Goal: Task Accomplishment & Management: Manage account settings

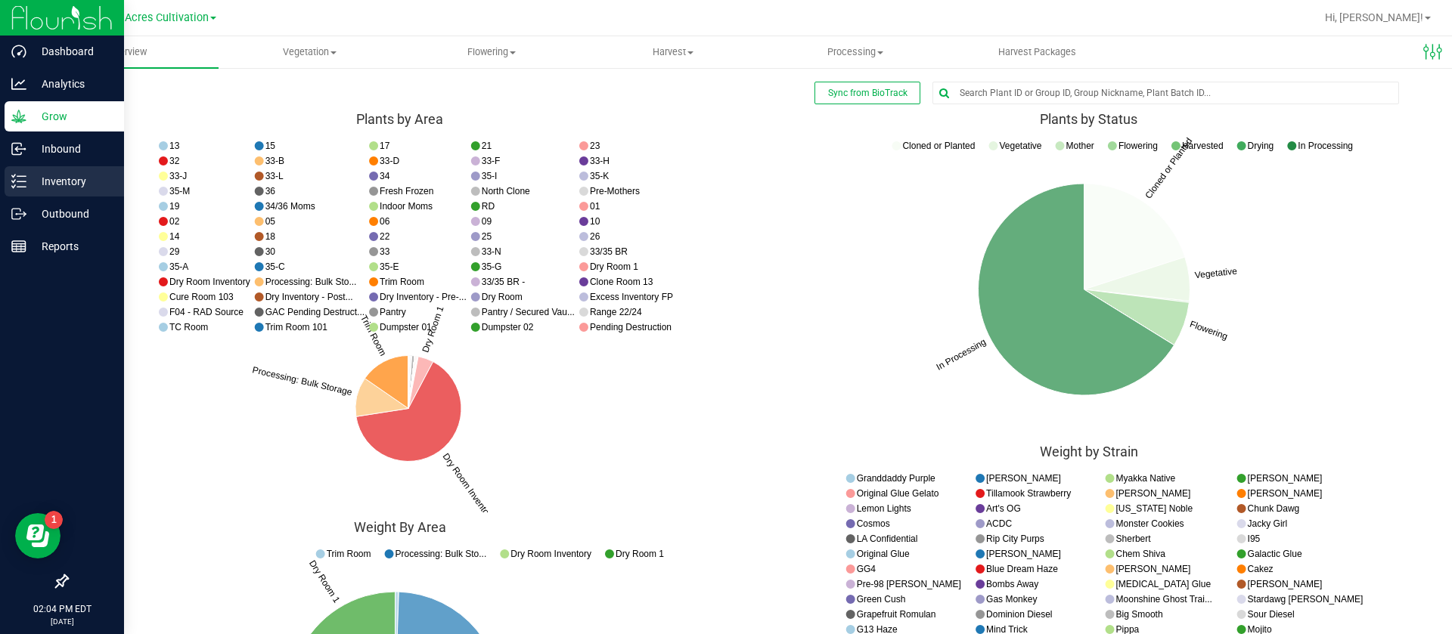
click at [38, 194] on div "Inventory" at bounding box center [64, 181] width 119 height 30
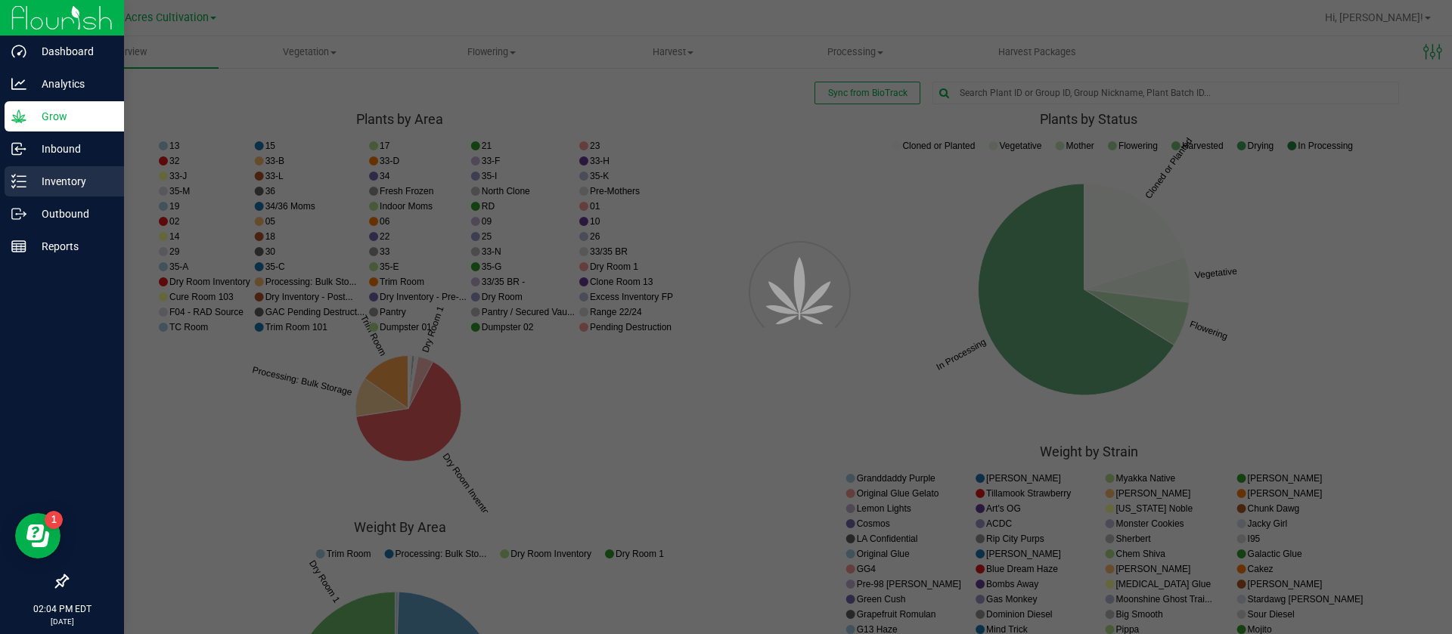
click at [95, 187] on p "Inventory" at bounding box center [71, 181] width 91 height 18
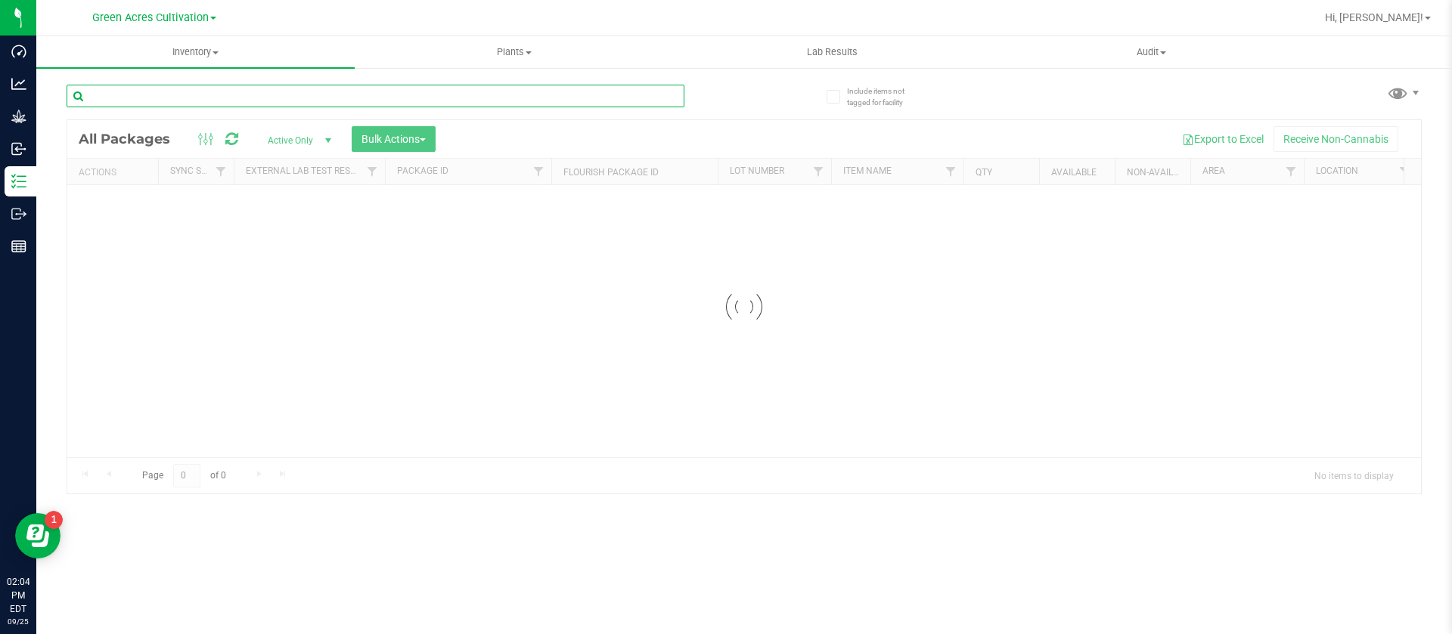
click at [367, 97] on input "text" at bounding box center [376, 96] width 618 height 23
click at [393, 185] on div "Loading... All Packages Active Only Active Only Lab Samples Locked All External…" at bounding box center [744, 282] width 1355 height 424
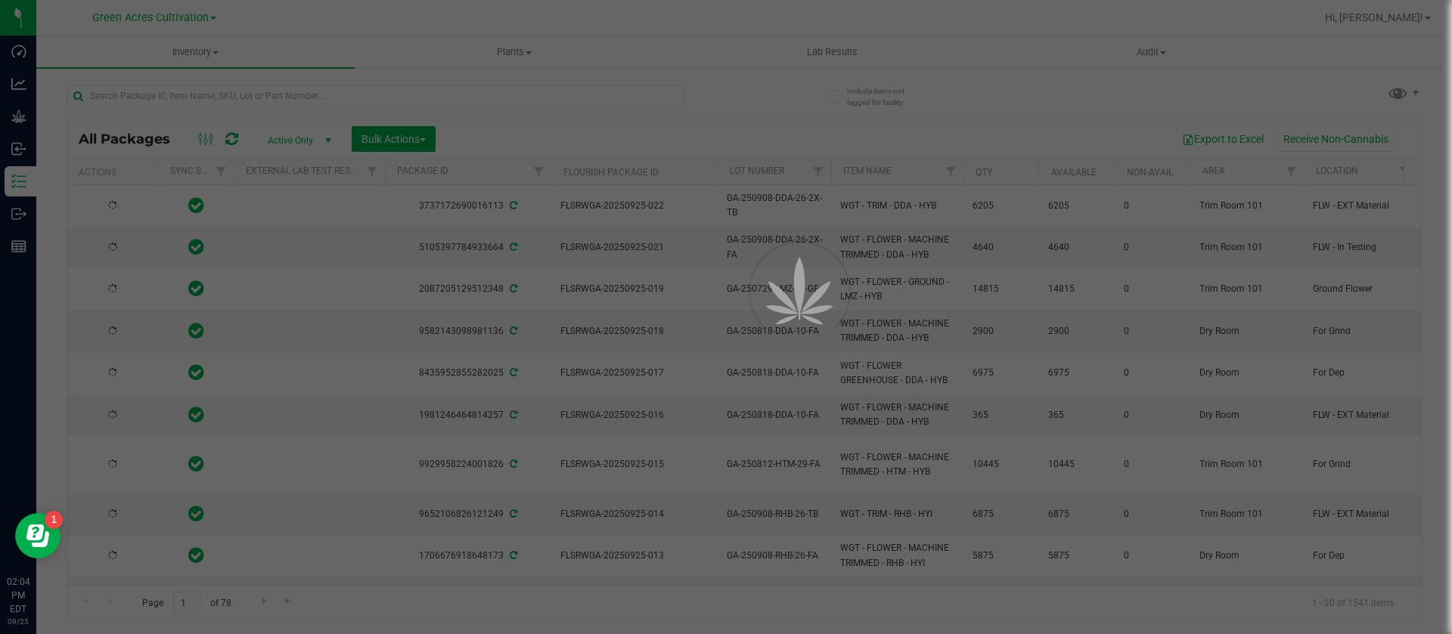
click at [1401, 95] on div at bounding box center [726, 317] width 1452 height 634
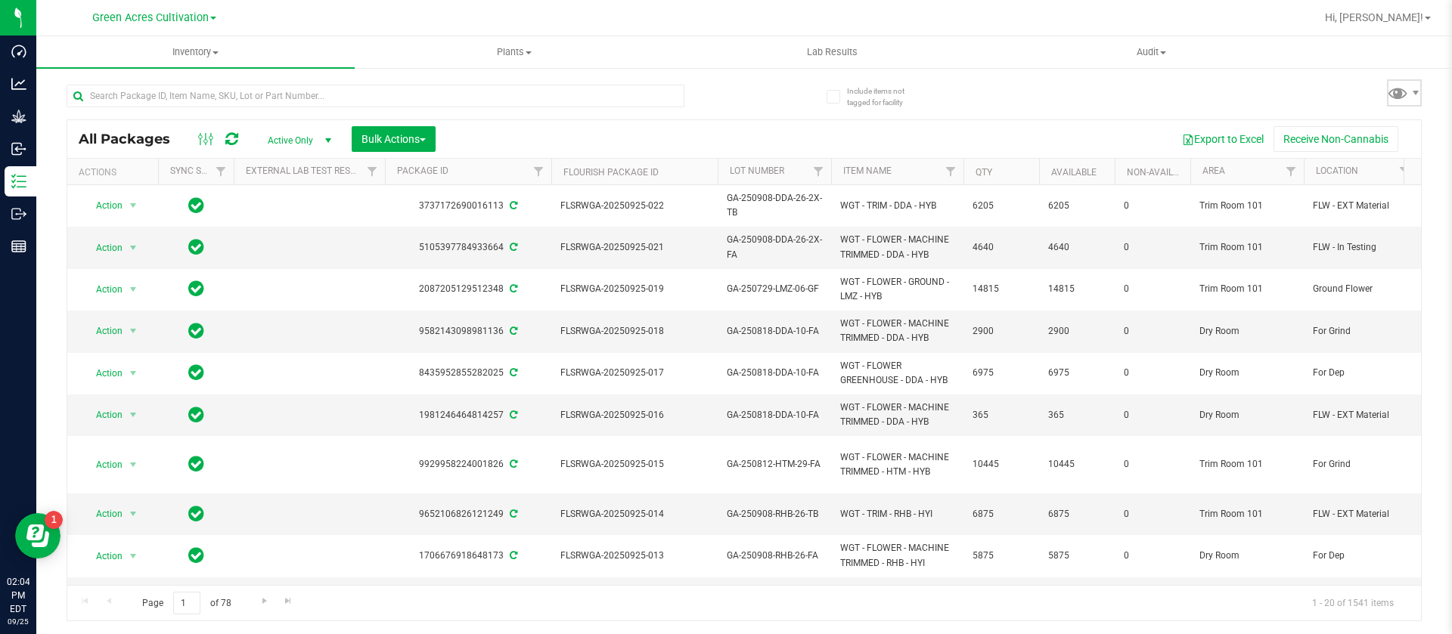
click at [1401, 95] on span at bounding box center [1398, 93] width 22 height 22
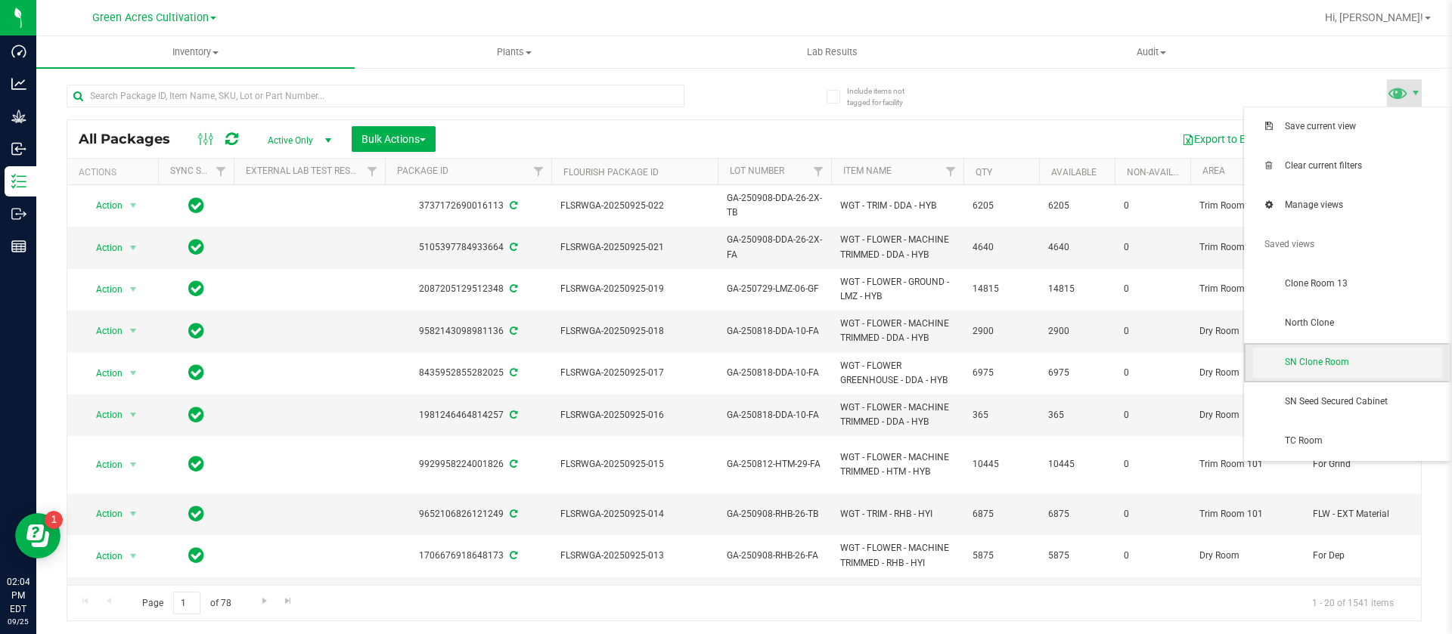
click at [1345, 352] on span "SN Clone Room" at bounding box center [1347, 363] width 189 height 30
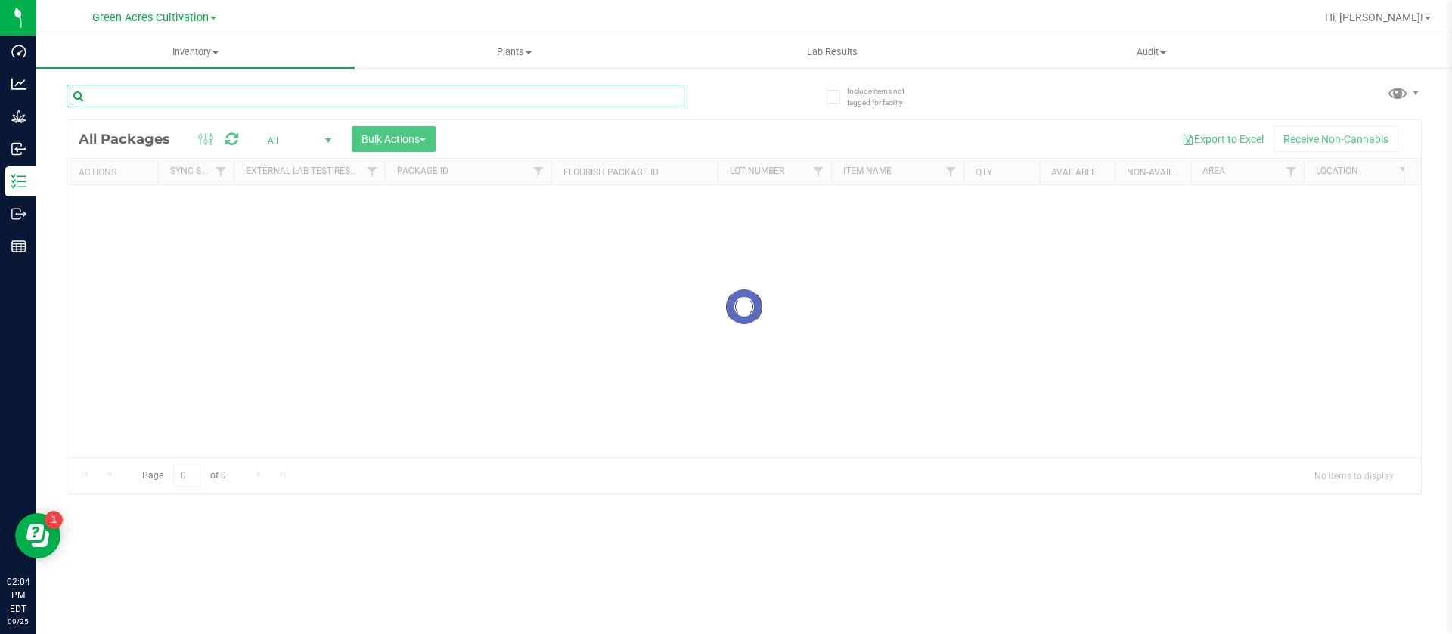
click at [420, 95] on input "text" at bounding box center [376, 96] width 618 height 23
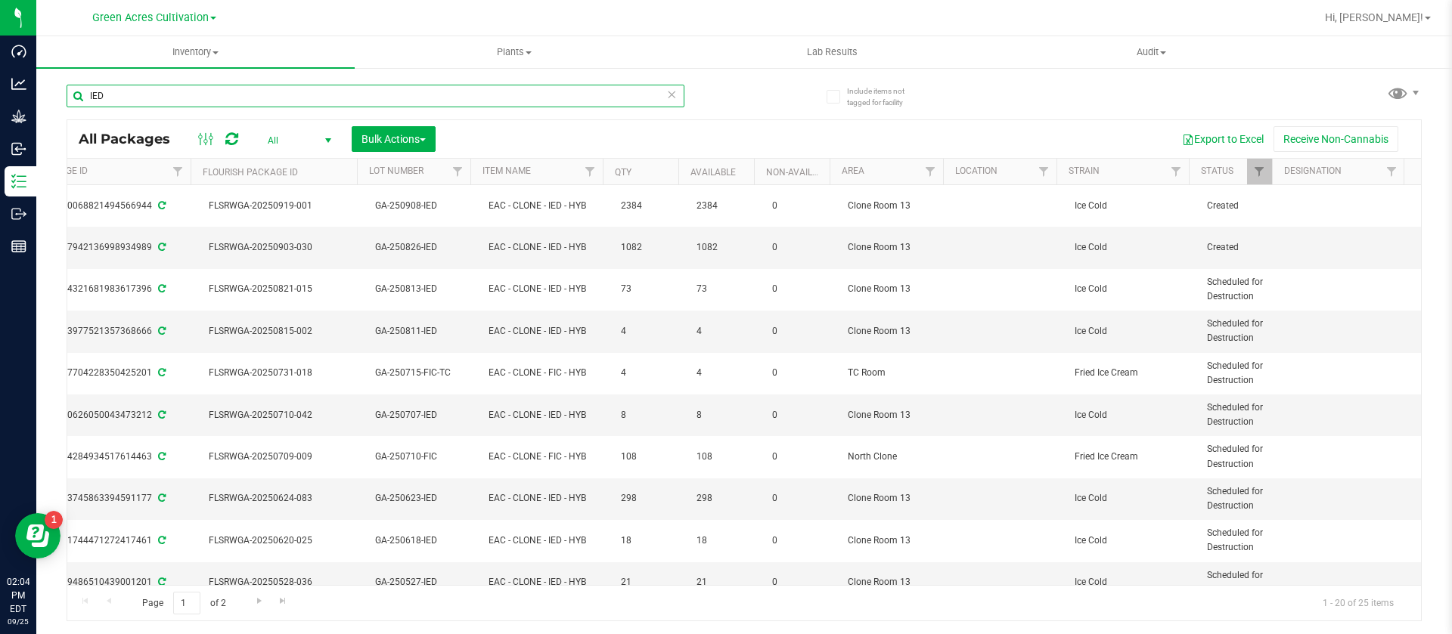
scroll to position [0, 352]
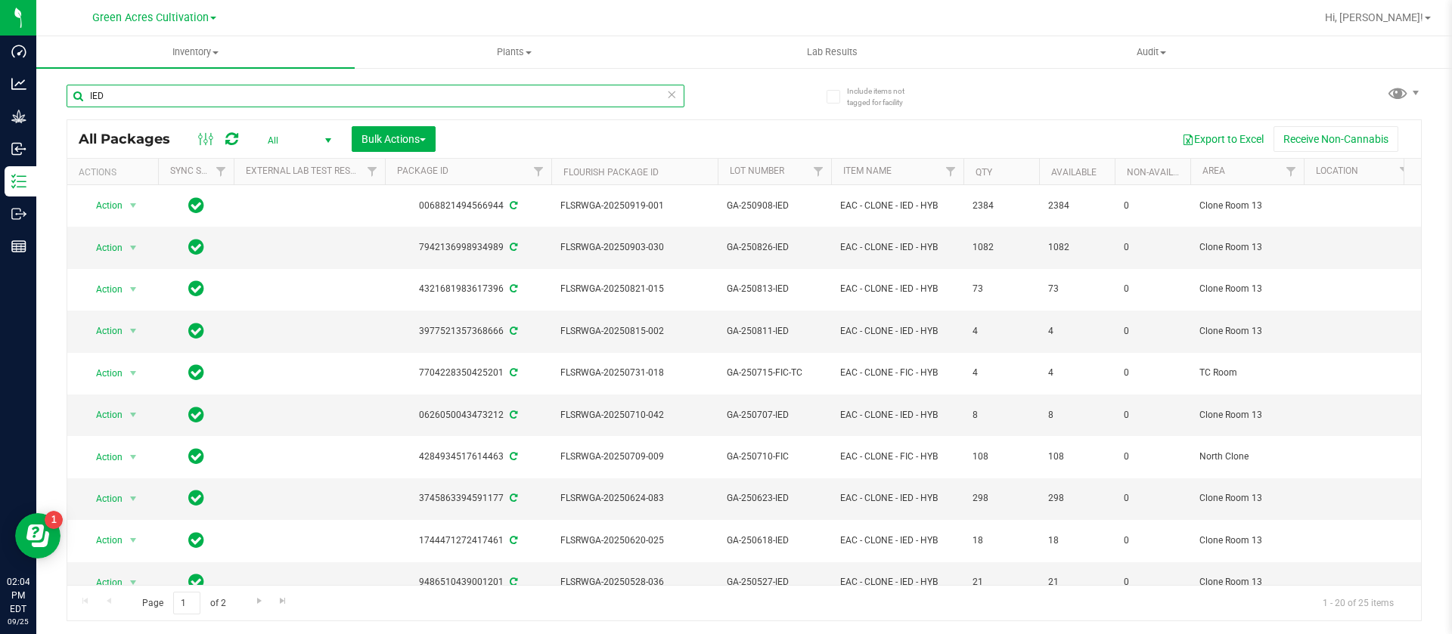
type input "IED"
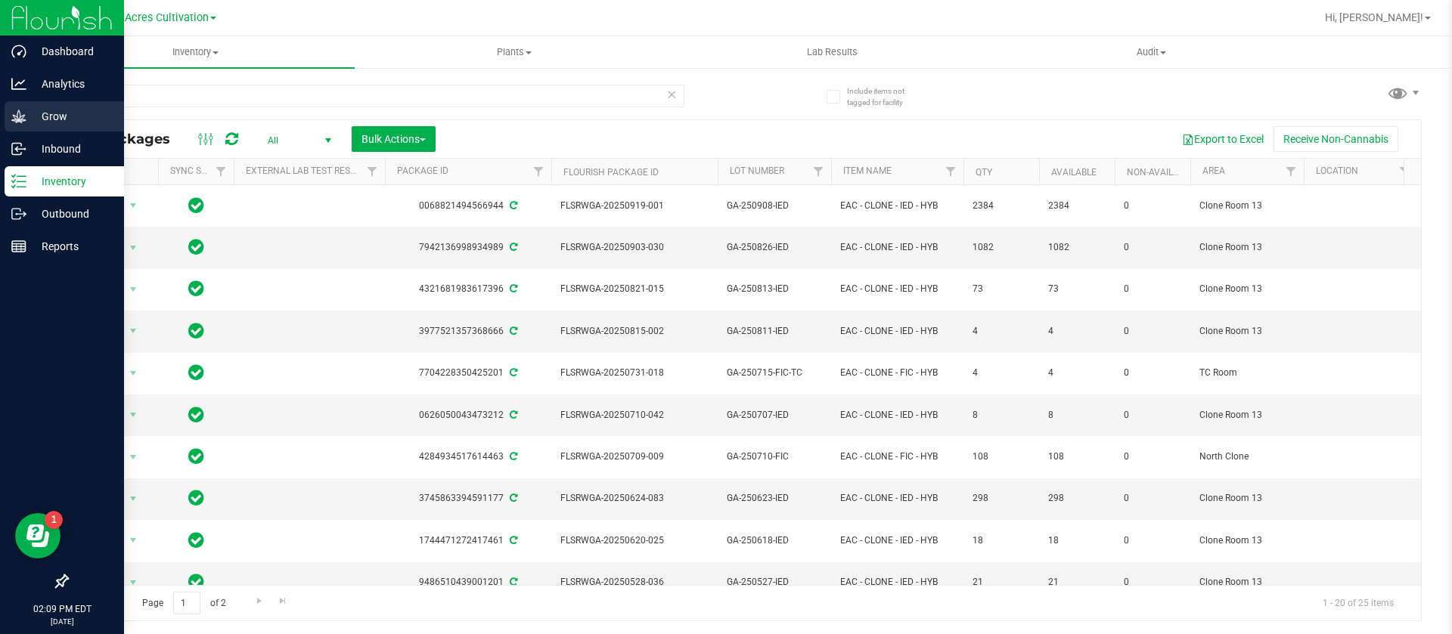
click at [24, 121] on icon at bounding box center [18, 116] width 15 height 15
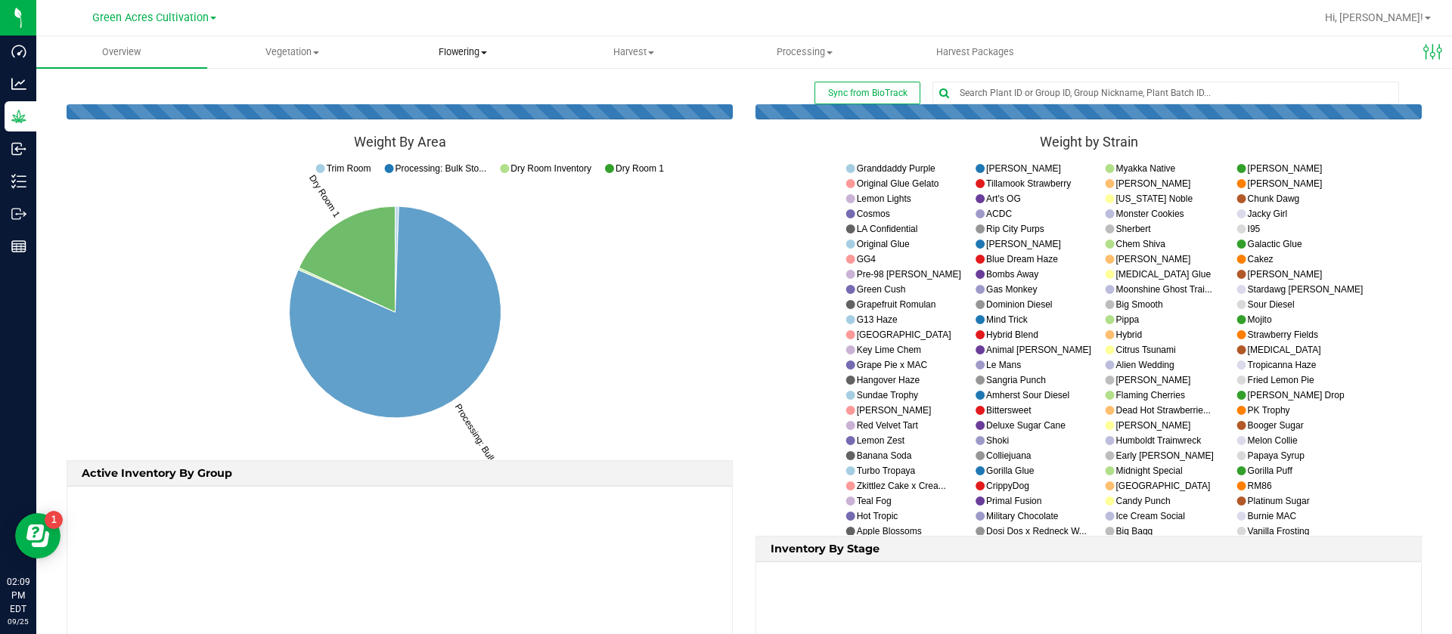
click at [470, 58] on span "Flowering" at bounding box center [463, 52] width 169 height 14
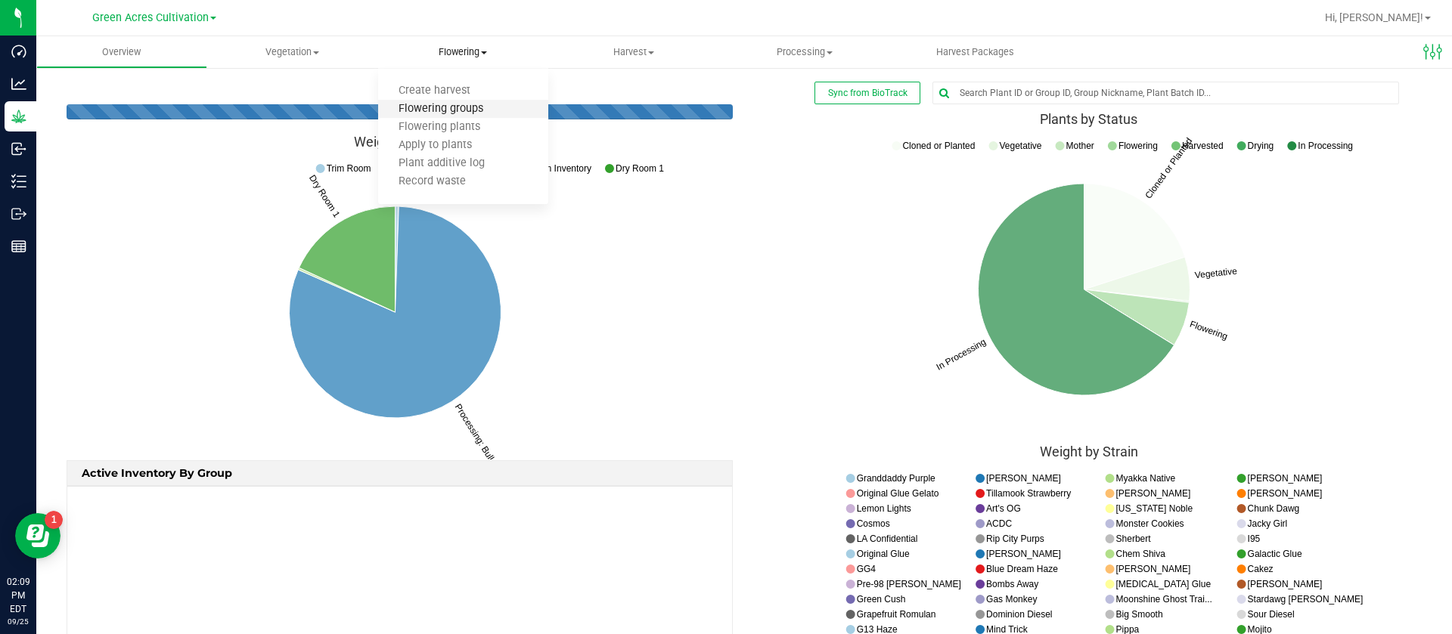
click at [502, 113] on span "Flowering groups" at bounding box center [441, 109] width 126 height 13
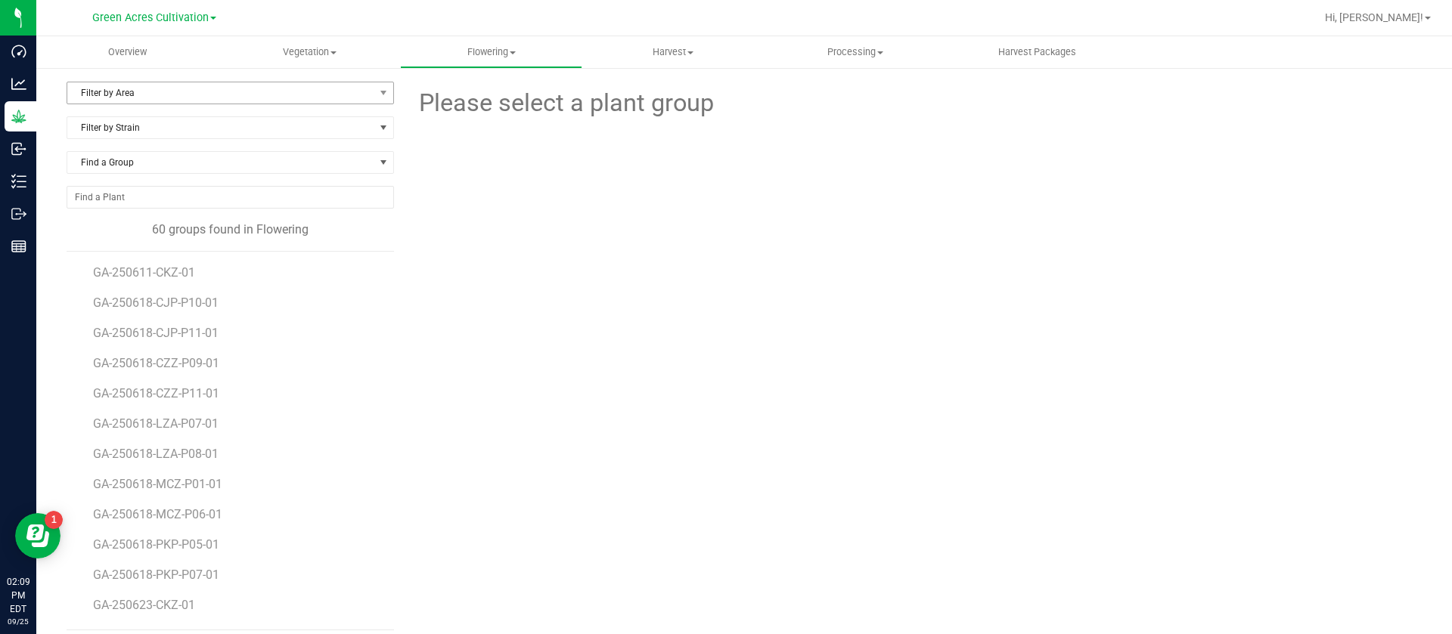
click at [166, 95] on span "Filter by Area" at bounding box center [220, 92] width 307 height 21
click at [724, 320] on div "Please select a plant group" at bounding box center [913, 356] width 1016 height 549
click at [671, 489] on div "Please select a plant group" at bounding box center [913, 356] width 1016 height 549
click at [138, 99] on span "Filter by Area" at bounding box center [220, 92] width 307 height 21
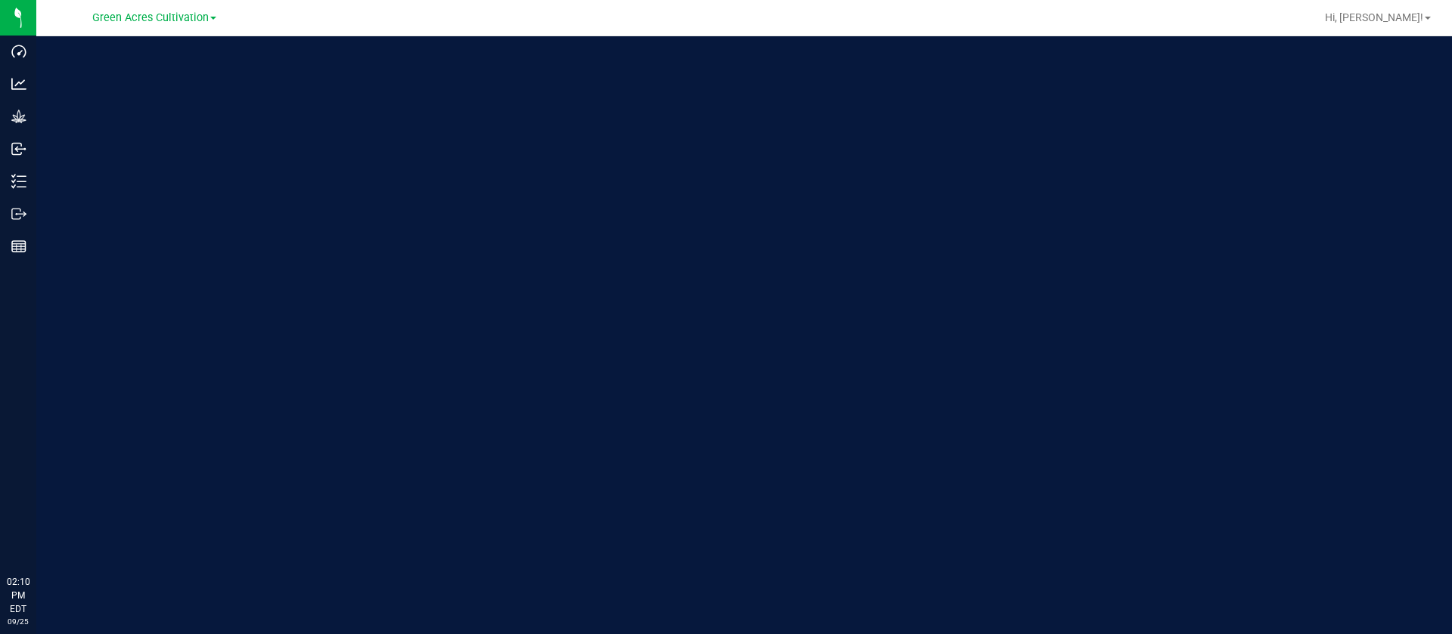
click at [159, 21] on span "Green Acres Cultivation" at bounding box center [150, 17] width 116 height 13
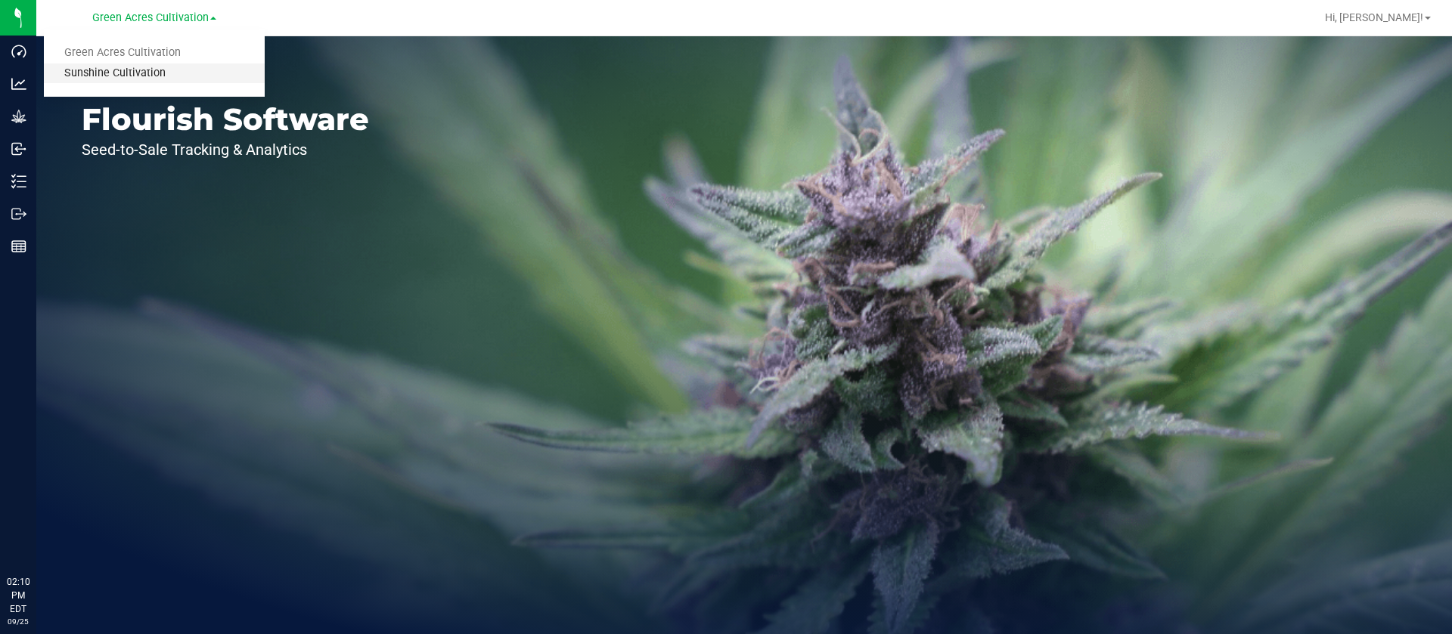
click at [166, 77] on link "Sunshine Cultivation" at bounding box center [154, 74] width 221 height 20
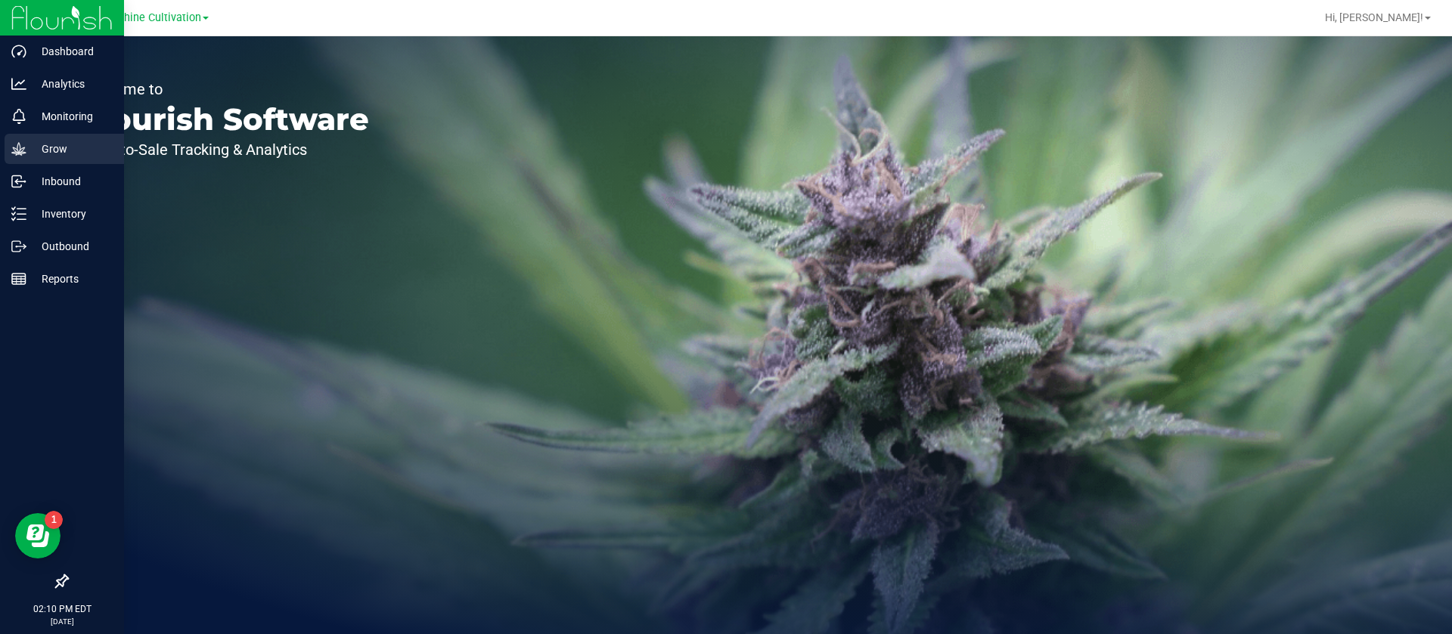
click at [14, 145] on icon at bounding box center [18, 148] width 15 height 15
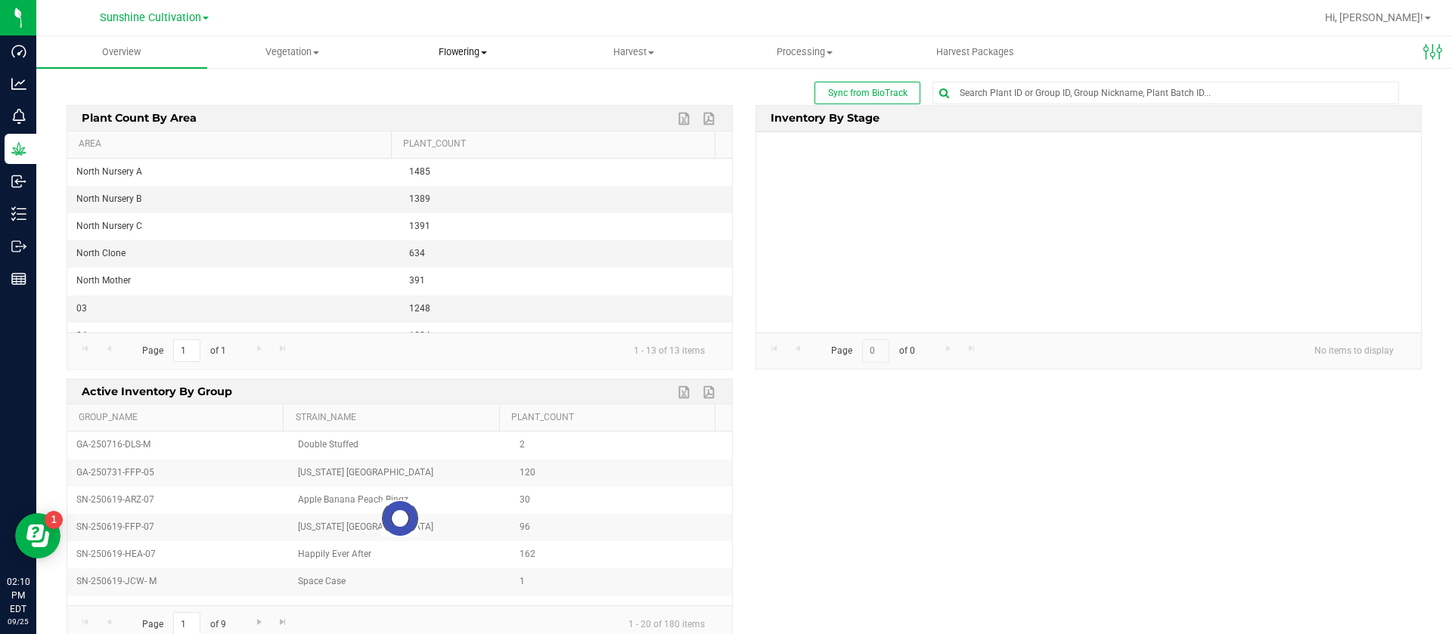
click at [475, 51] on span "Flowering" at bounding box center [463, 52] width 169 height 14
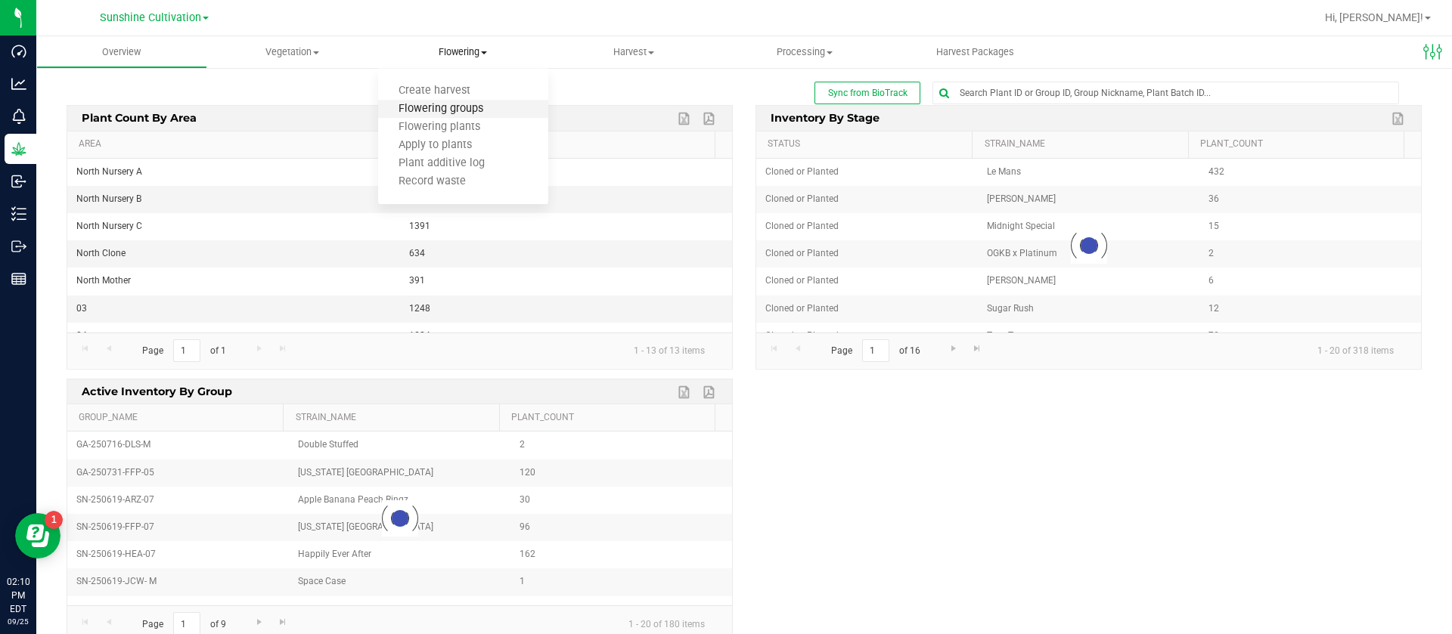
click at [465, 113] on span "Flowering groups" at bounding box center [441, 109] width 126 height 13
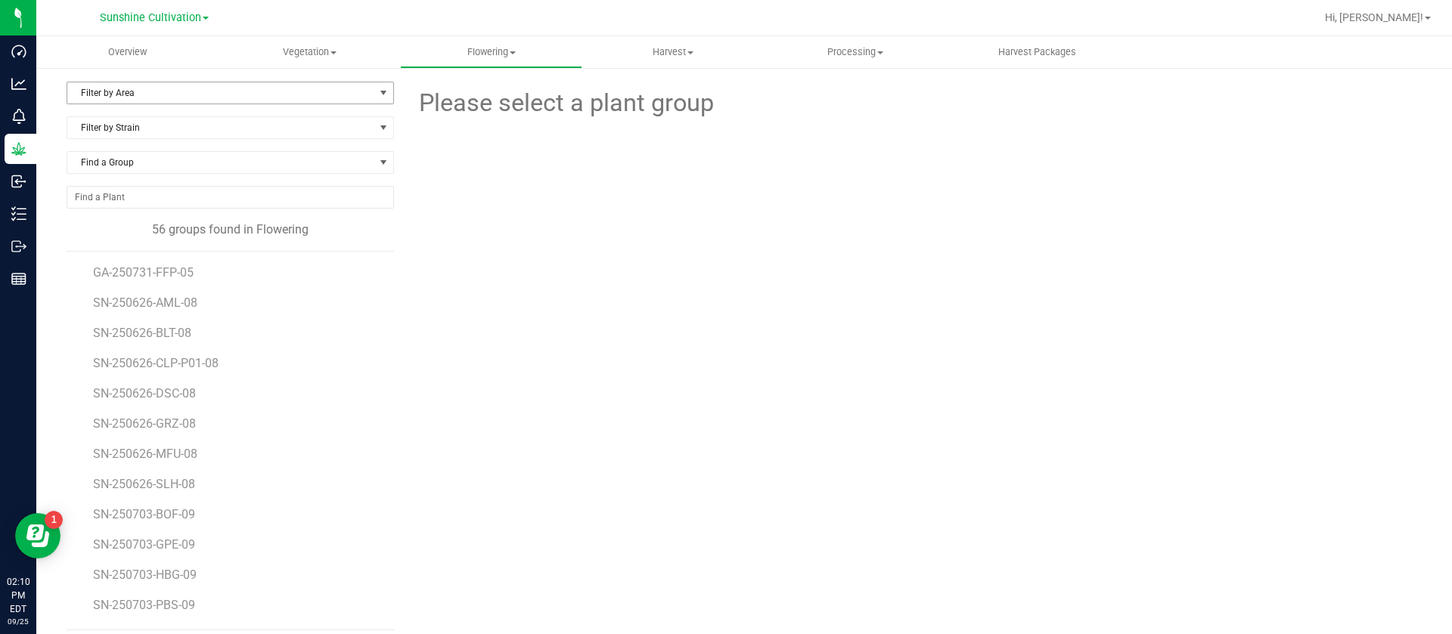
click at [182, 97] on span "Filter by Area" at bounding box center [220, 92] width 307 height 21
click at [119, 231] on li "07" at bounding box center [227, 231] width 321 height 23
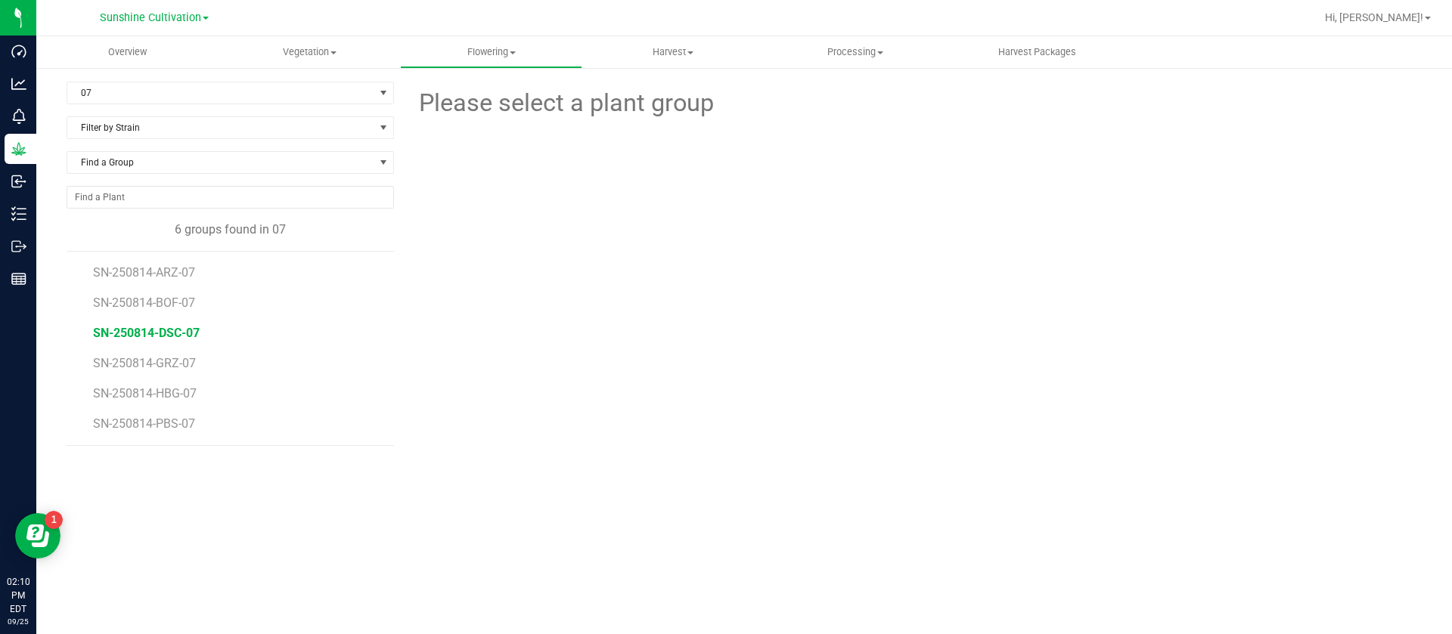
click at [183, 329] on span "SN-250814-DSC-07" at bounding box center [146, 333] width 107 height 14
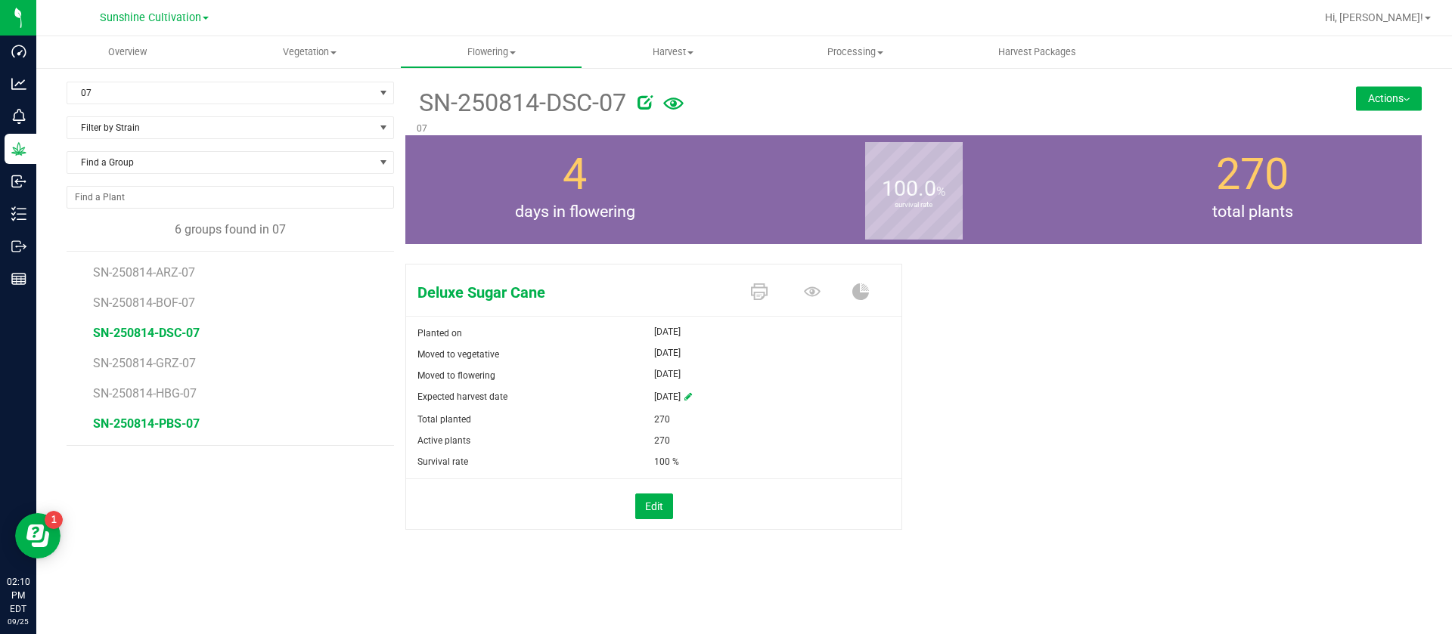
click at [167, 429] on span "SN-250814-PBS-07" at bounding box center [146, 424] width 107 height 14
click at [531, 387] on div "Expected harvest date" at bounding box center [530, 397] width 248 height 23
click at [814, 292] on icon at bounding box center [812, 292] width 17 height 10
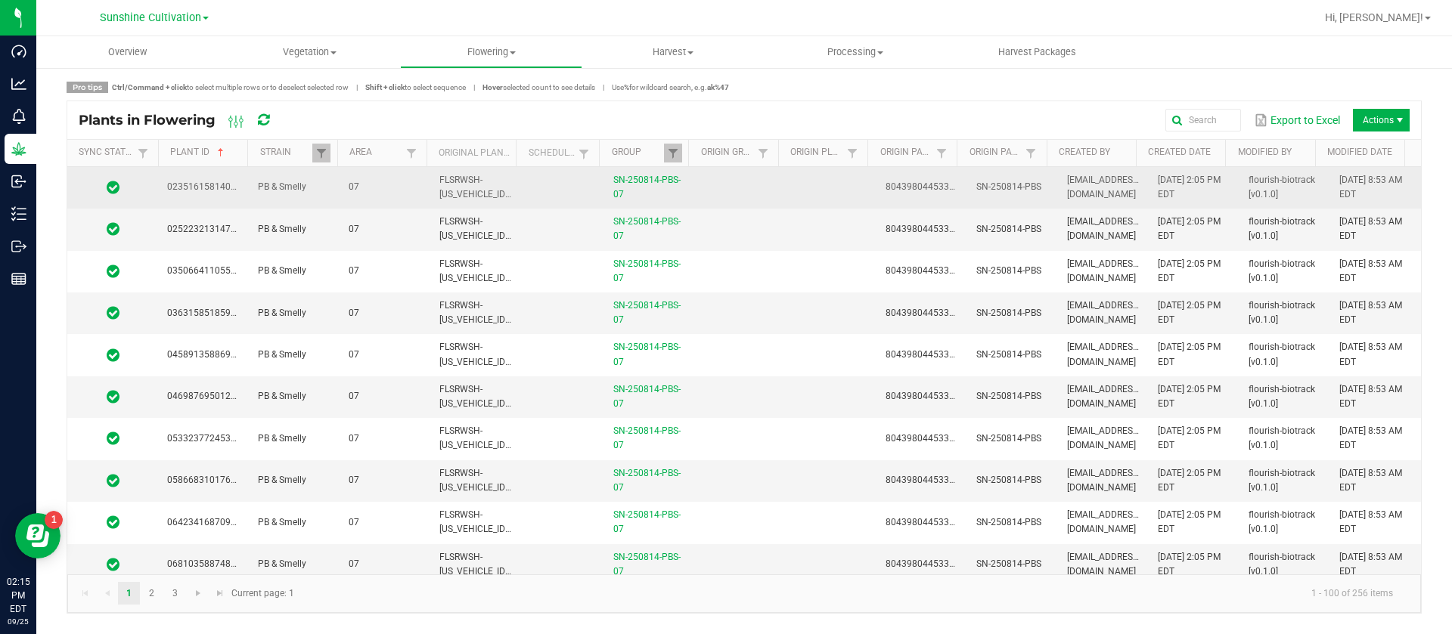
click at [889, 184] on span "8043980445333135" at bounding box center [927, 186] width 85 height 11
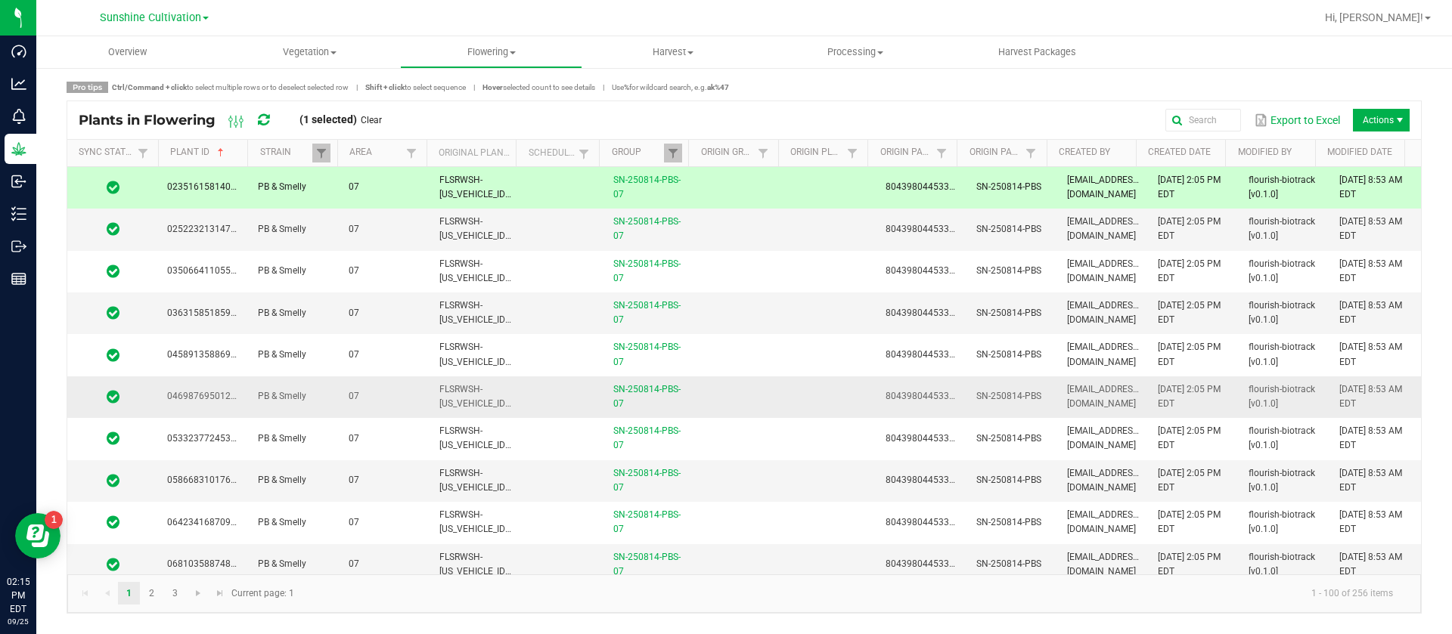
click at [876, 549] on td "8043980445333135" at bounding box center [921, 565] width 91 height 42
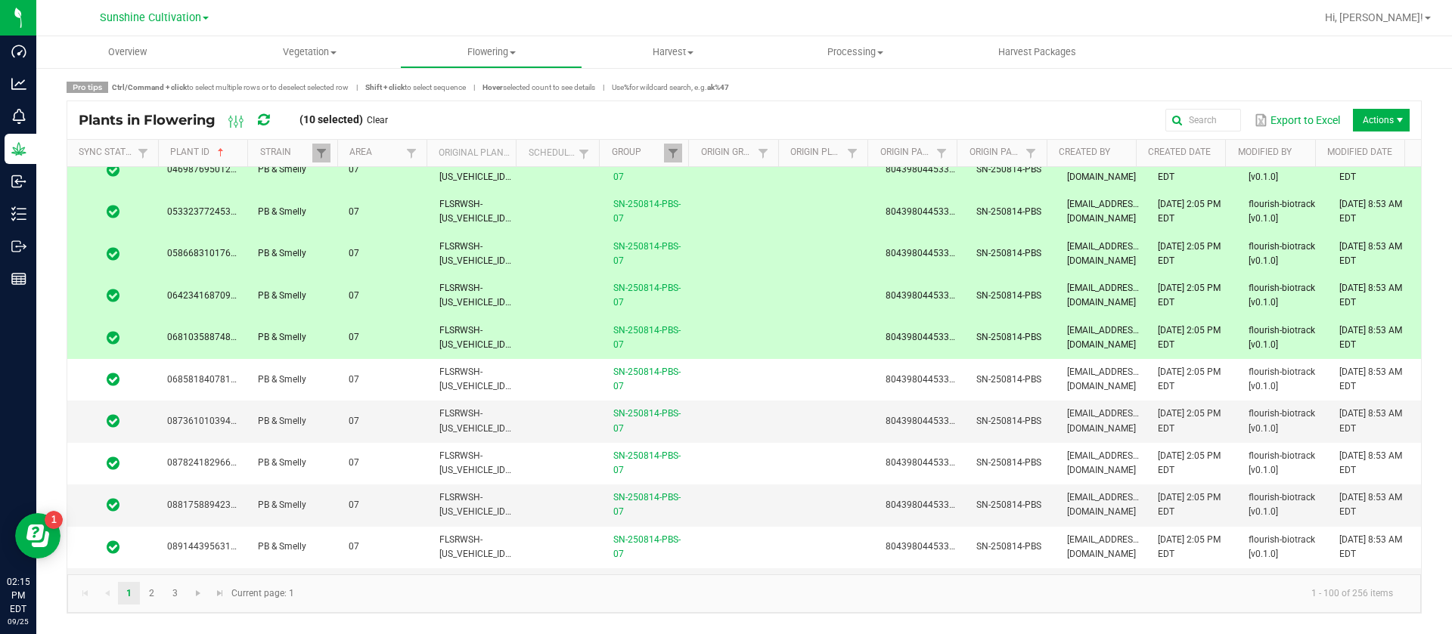
scroll to position [454, 0]
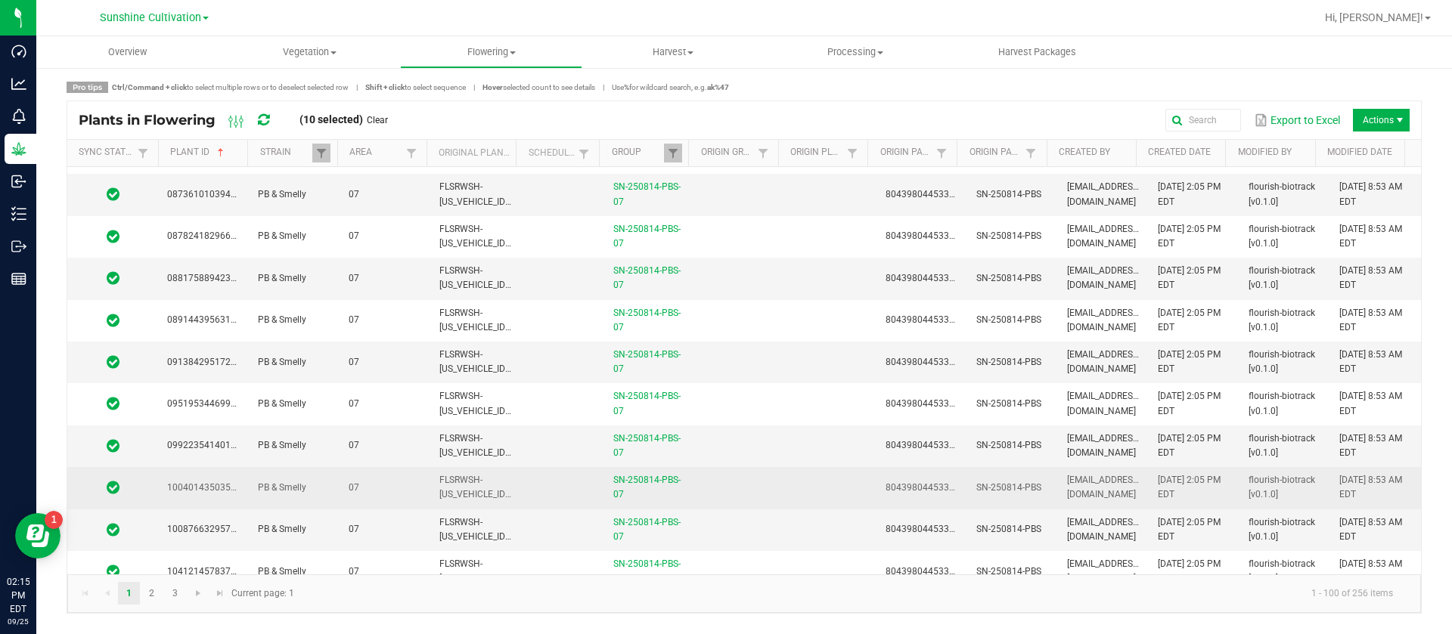
click at [857, 499] on td at bounding box center [831, 488] width 91 height 42
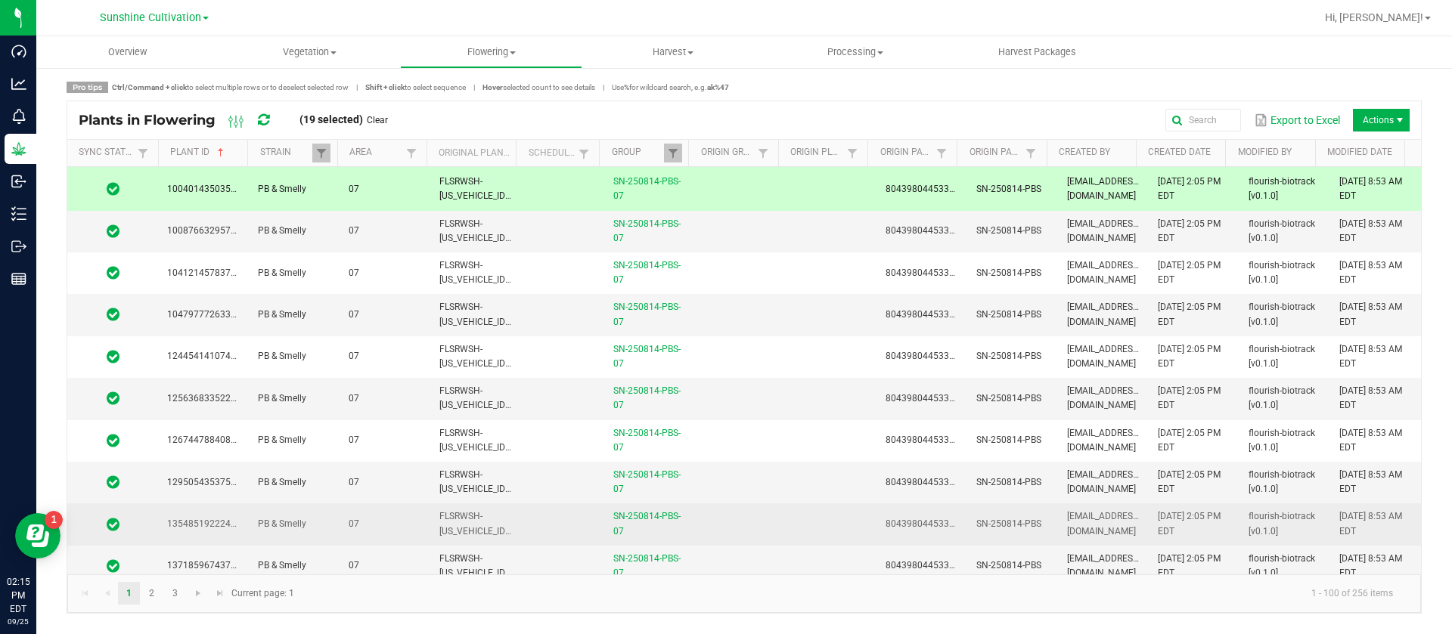
scroll to position [794, 0]
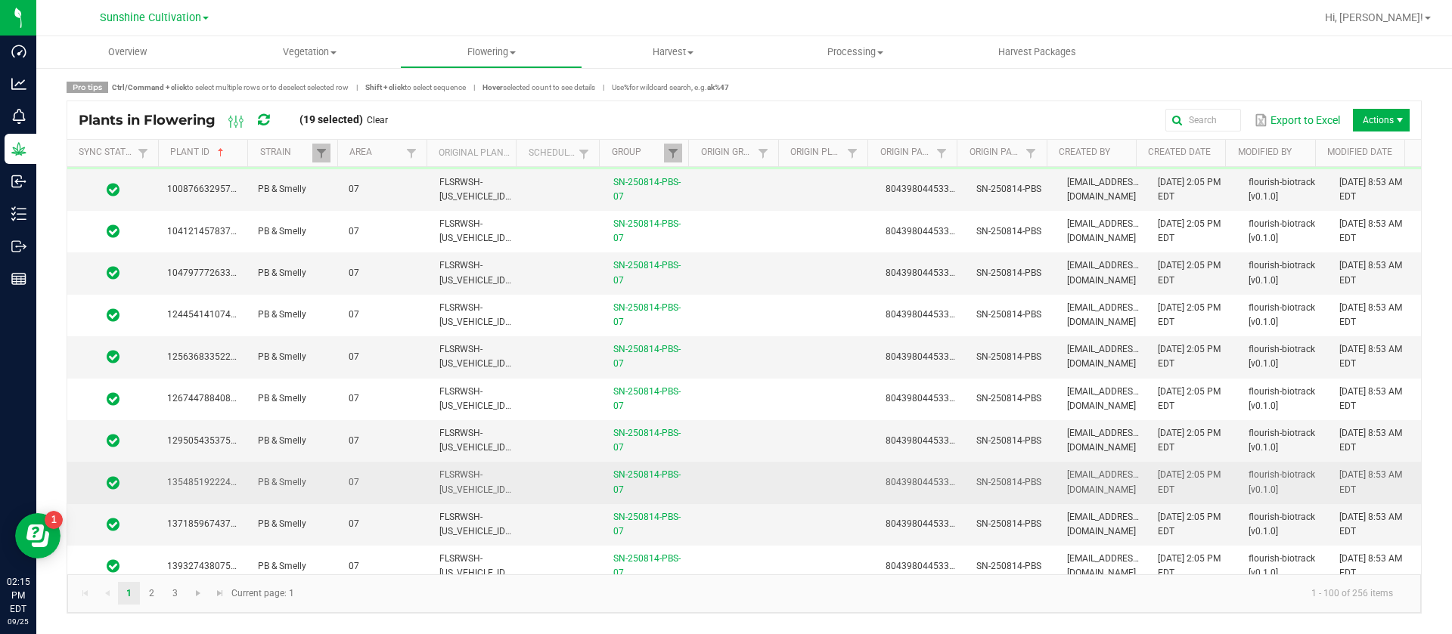
click at [876, 467] on td "8043980445333135" at bounding box center [921, 483] width 91 height 42
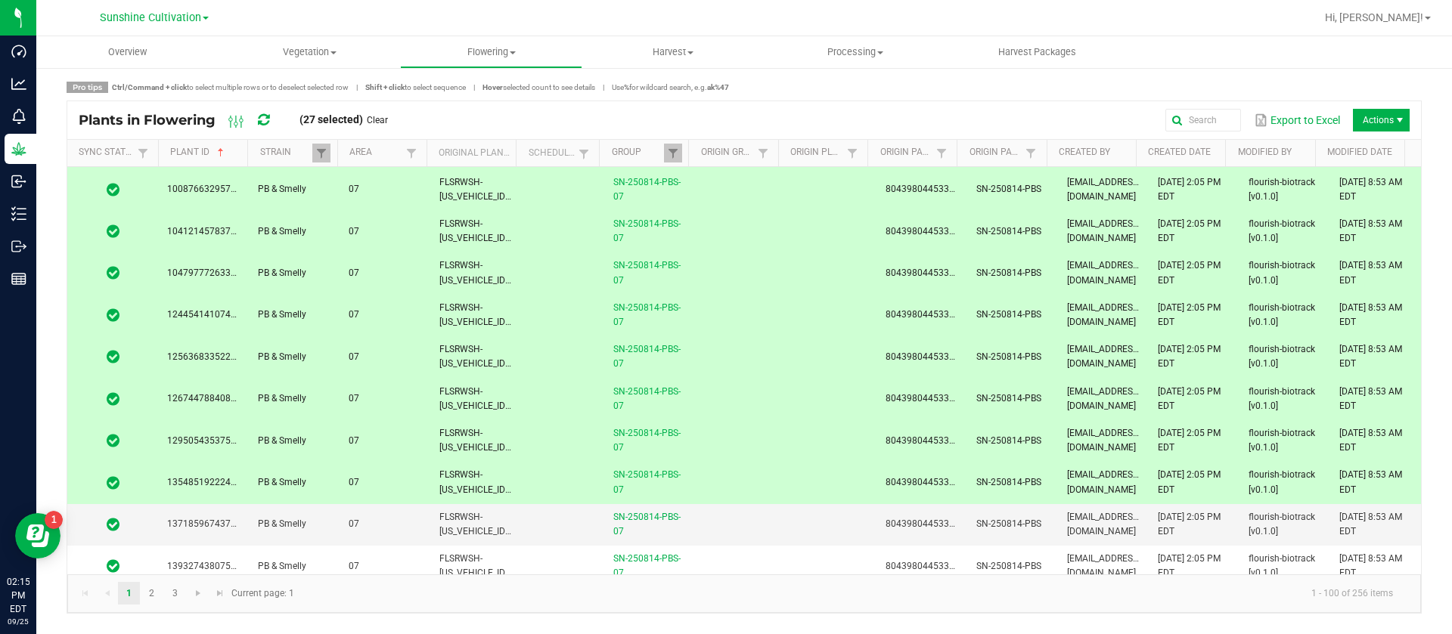
click at [851, 486] on td at bounding box center [831, 483] width 91 height 42
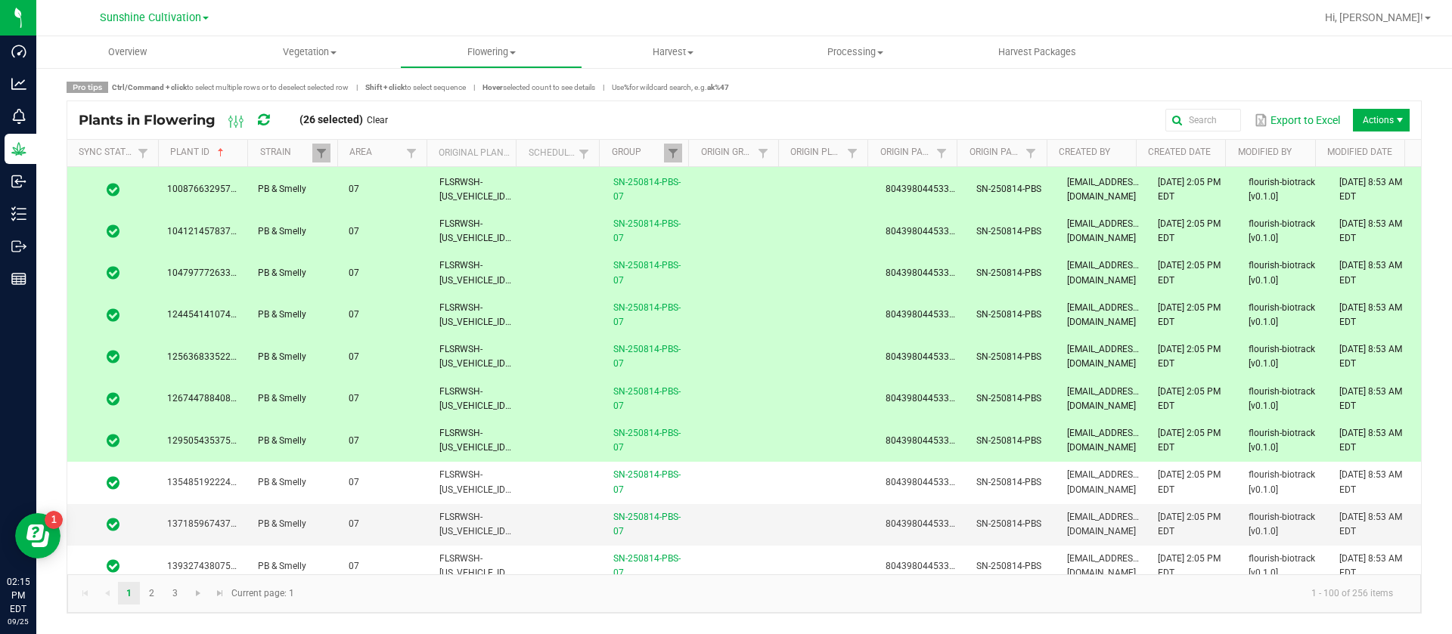
click at [747, 444] on td at bounding box center [740, 441] width 91 height 42
click at [730, 389] on td at bounding box center [740, 400] width 91 height 42
click at [742, 440] on td at bounding box center [740, 441] width 91 height 42
click at [725, 398] on td at bounding box center [740, 400] width 91 height 42
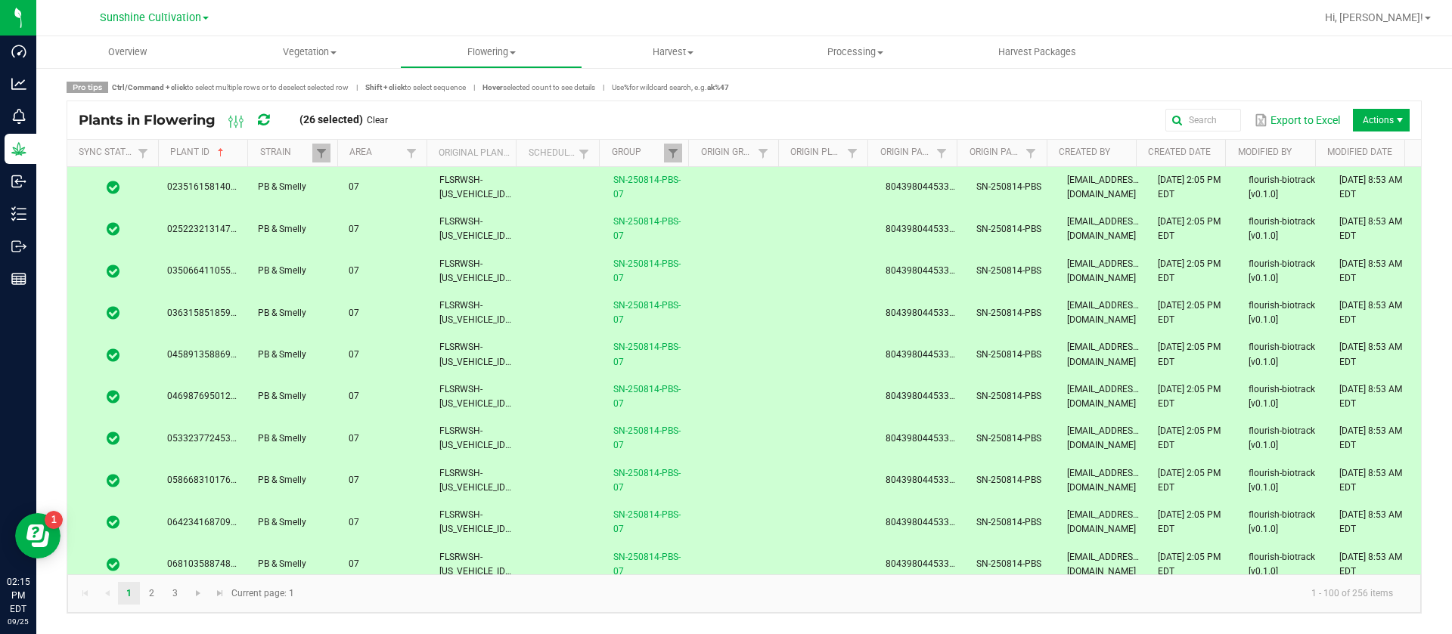
click at [795, 181] on td at bounding box center [831, 188] width 91 height 42
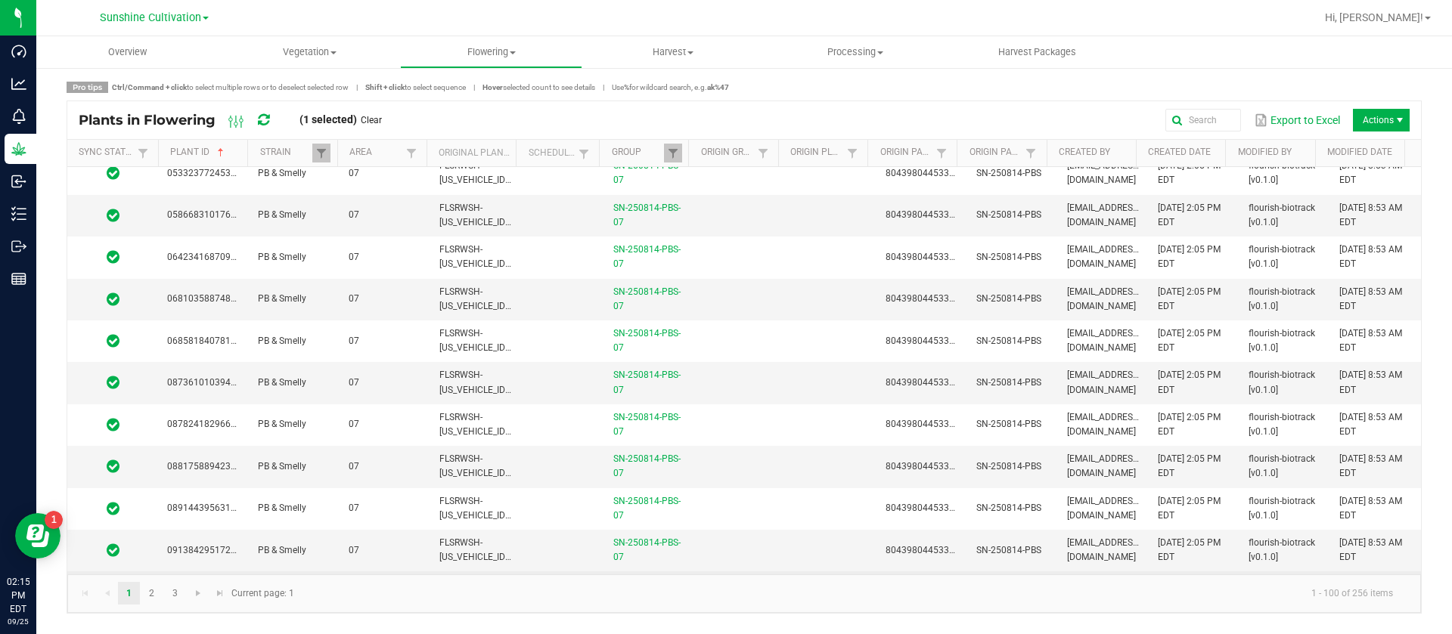
scroll to position [454, 0]
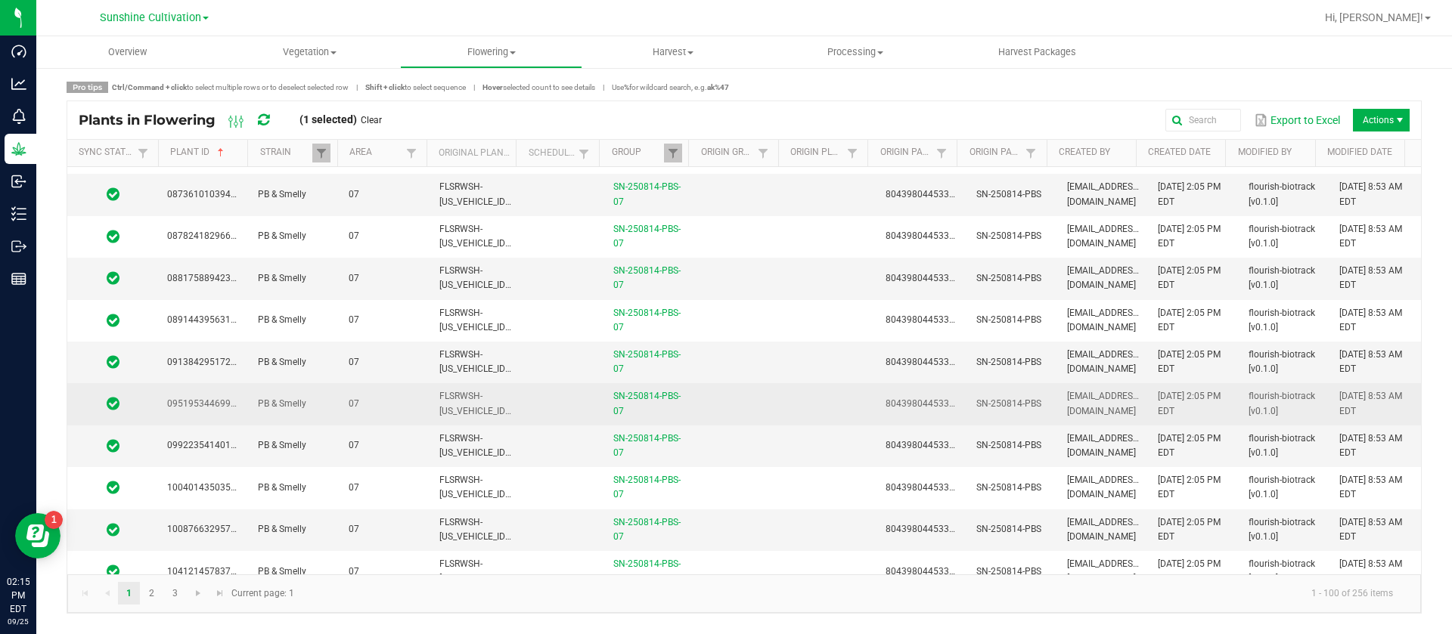
click at [809, 413] on td at bounding box center [831, 404] width 91 height 42
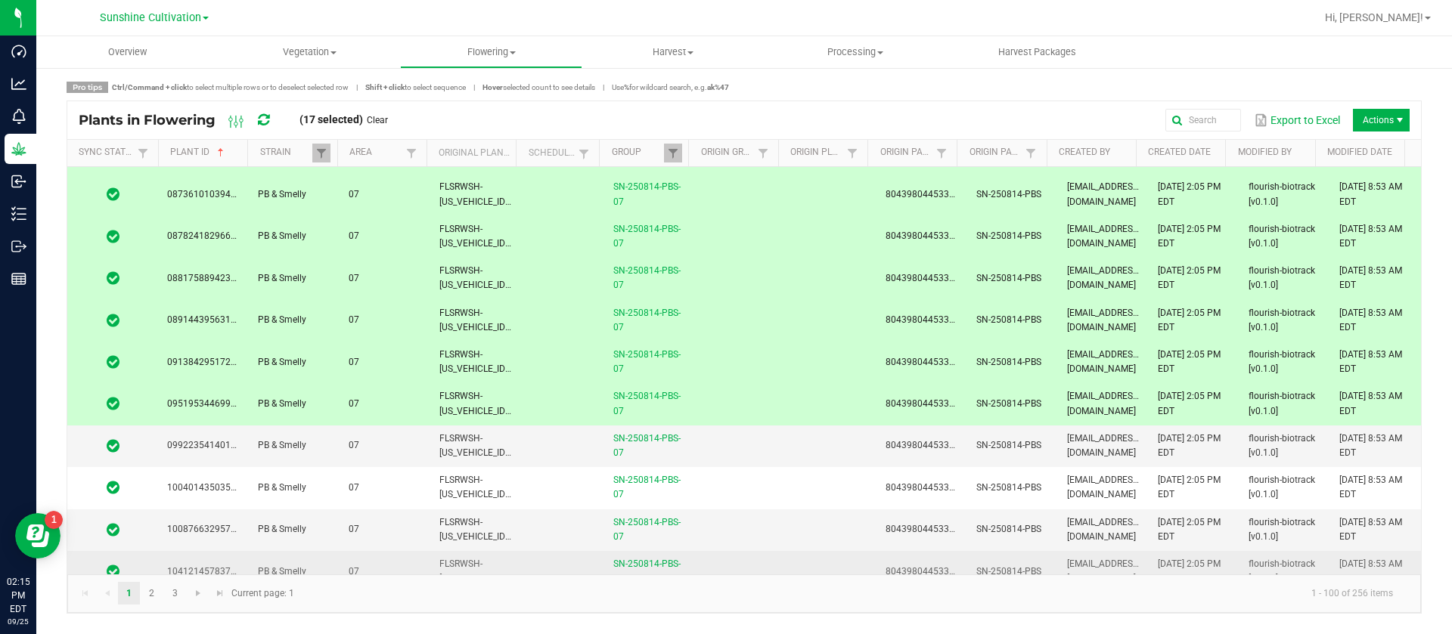
click at [786, 555] on td at bounding box center [831, 572] width 91 height 42
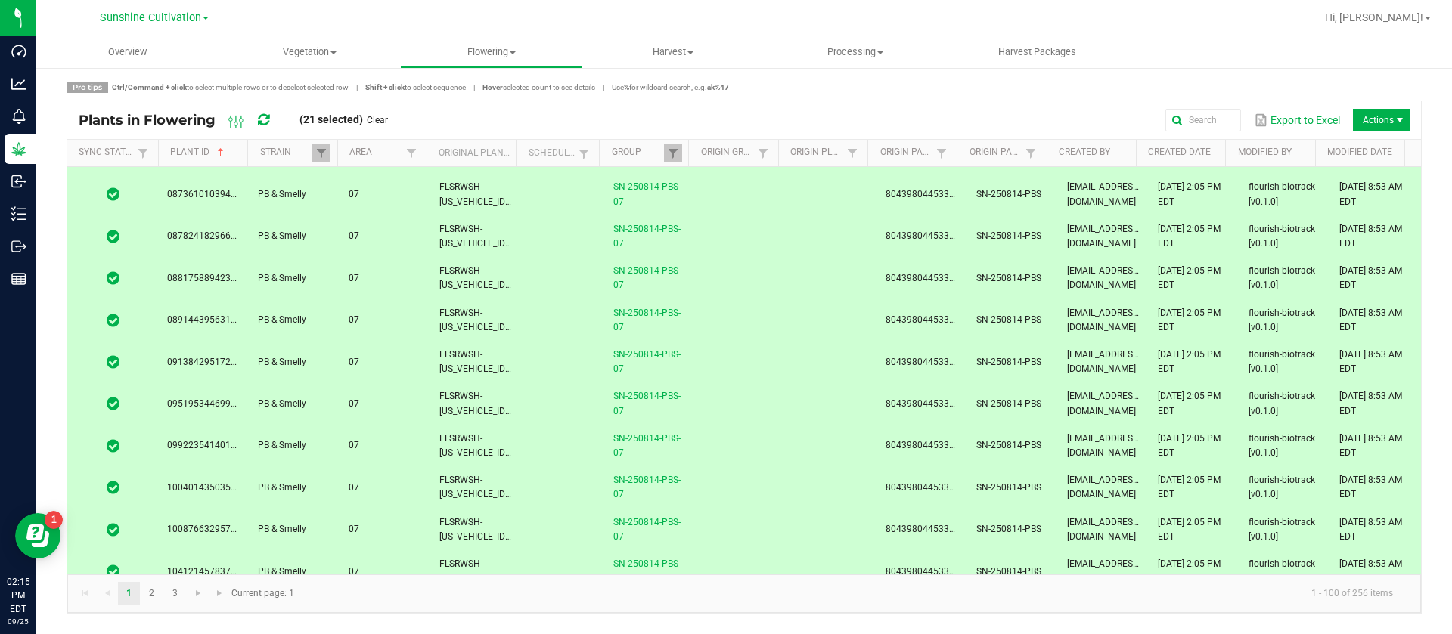
scroll to position [567, 0]
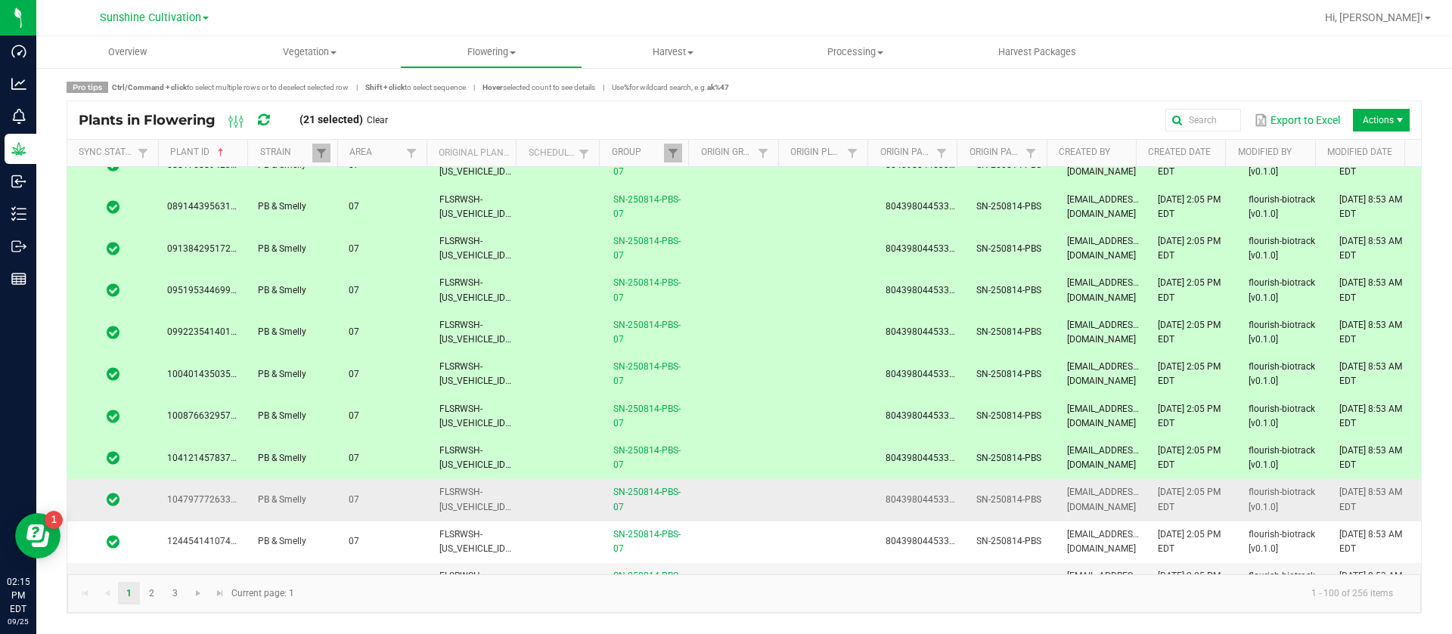
drag, startPoint x: 753, startPoint y: 497, endPoint x: 751, endPoint y: 485, distance: 12.3
click at [753, 498] on td at bounding box center [740, 500] width 91 height 42
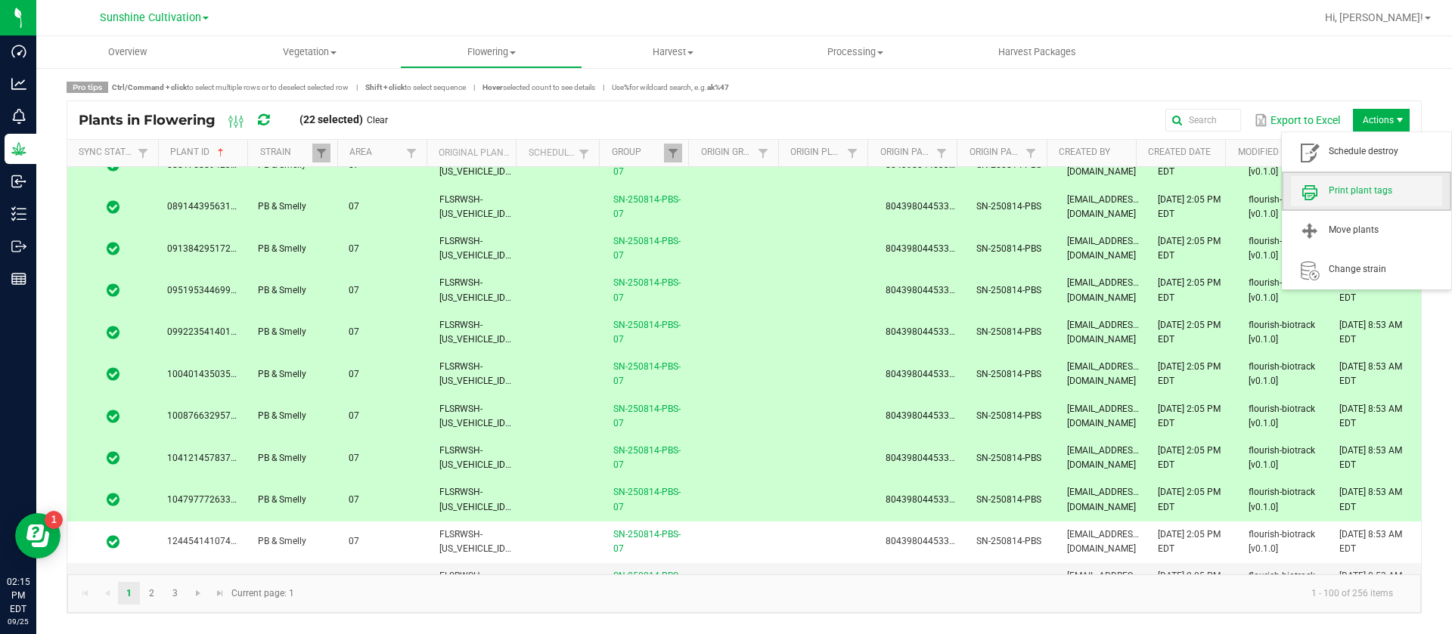
click at [1365, 193] on span "Print plant tags" at bounding box center [1384, 190] width 113 height 13
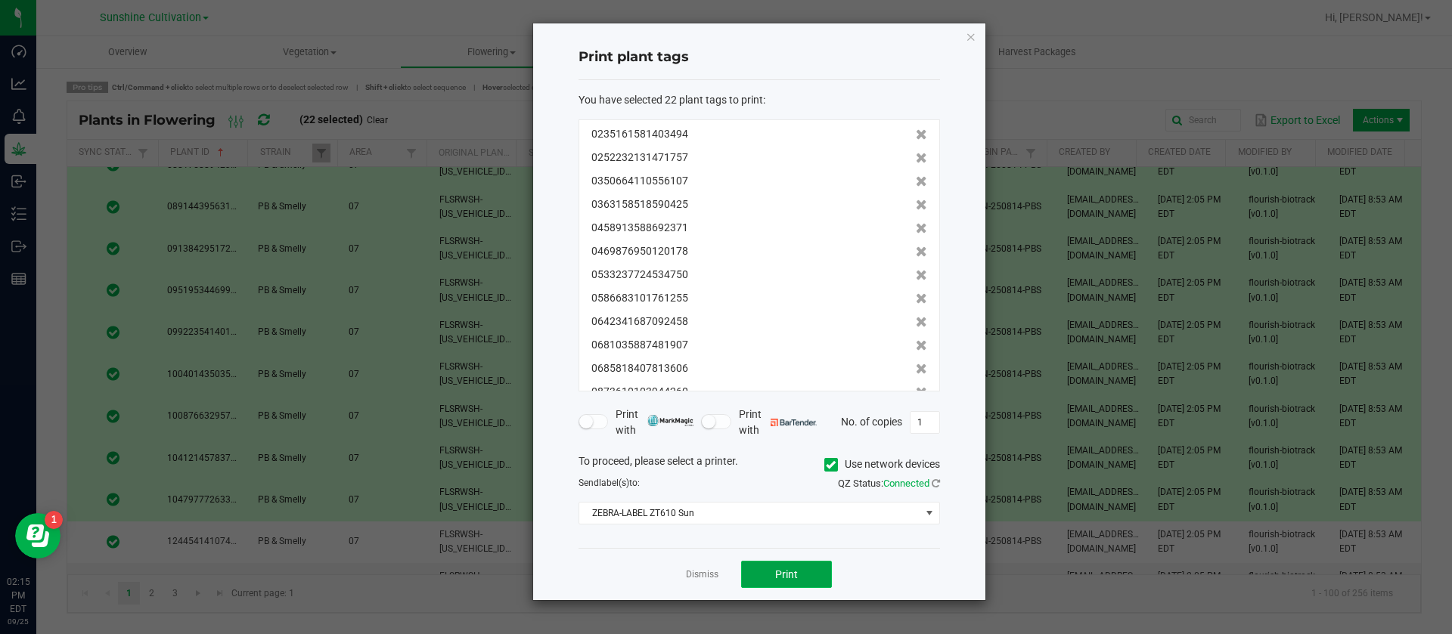
click at [785, 579] on span "Print" at bounding box center [786, 575] width 23 height 12
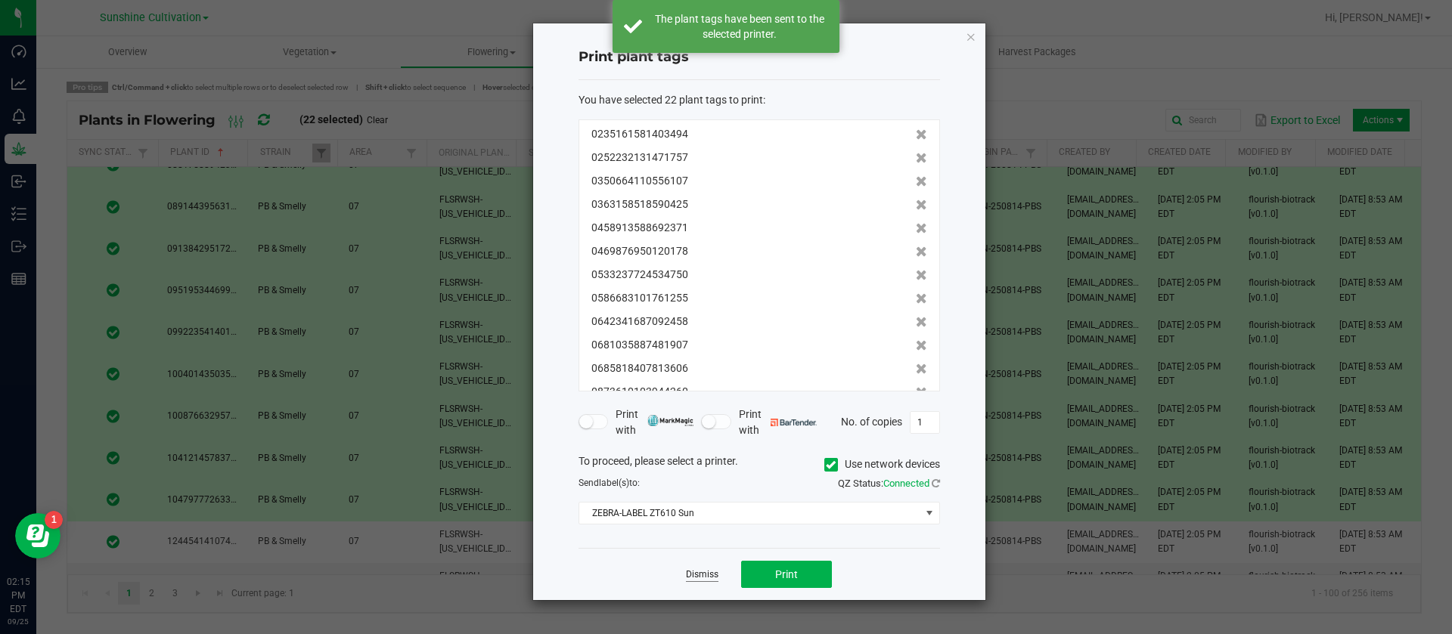
click at [710, 573] on link "Dismiss" at bounding box center [702, 575] width 33 height 13
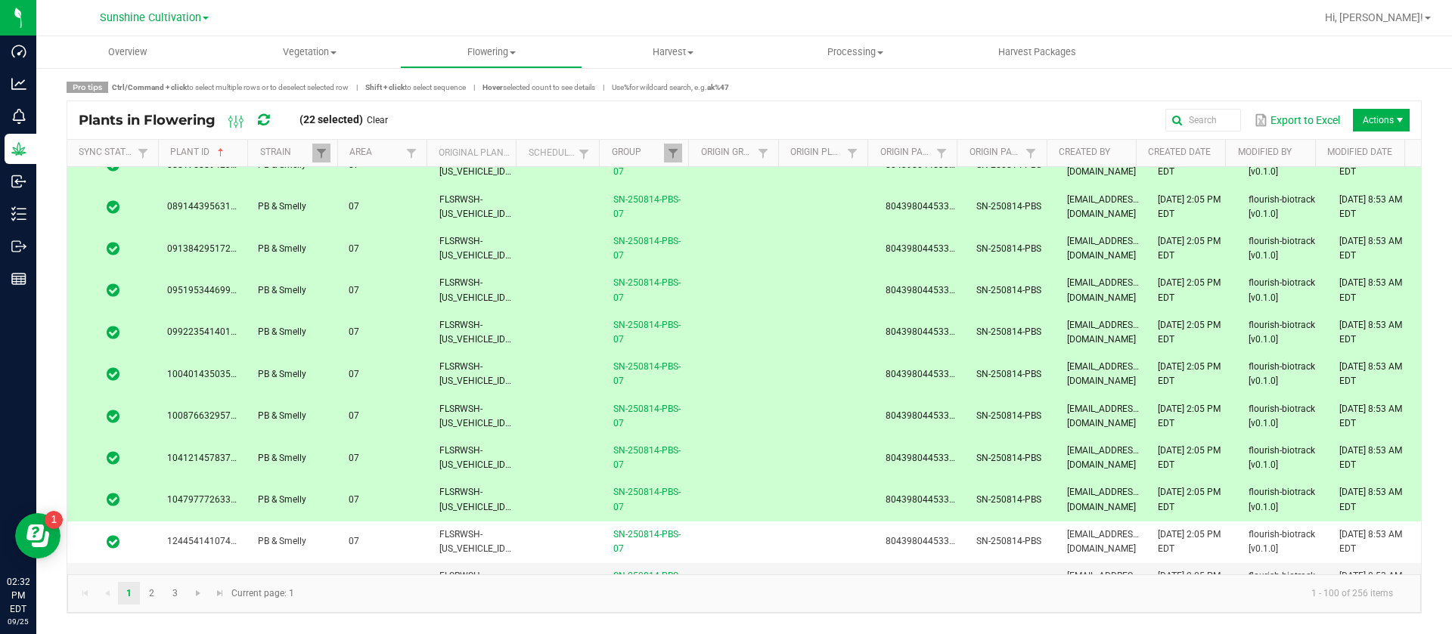
click at [949, 110] on div "Export to Excel Actions" at bounding box center [904, 120] width 1010 height 26
click at [472, 52] on span "Flowering" at bounding box center [491, 52] width 181 height 14
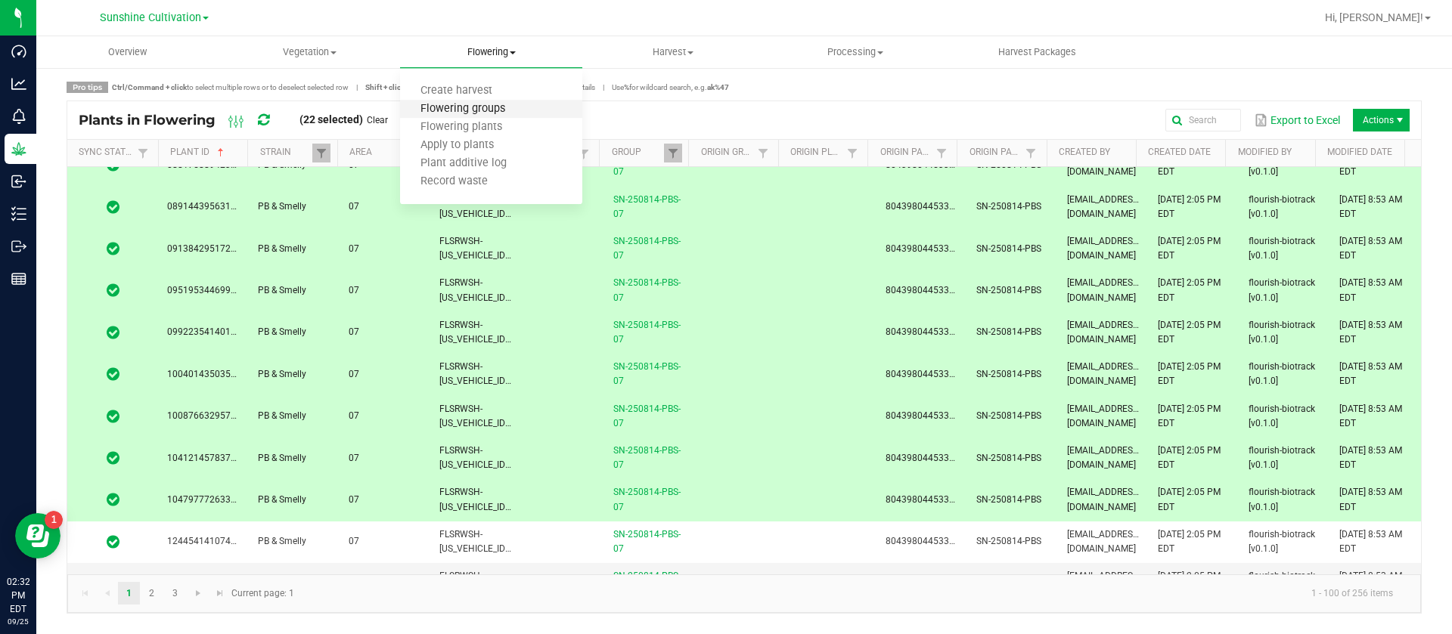
click at [495, 106] on span "Flowering groups" at bounding box center [463, 109] width 126 height 13
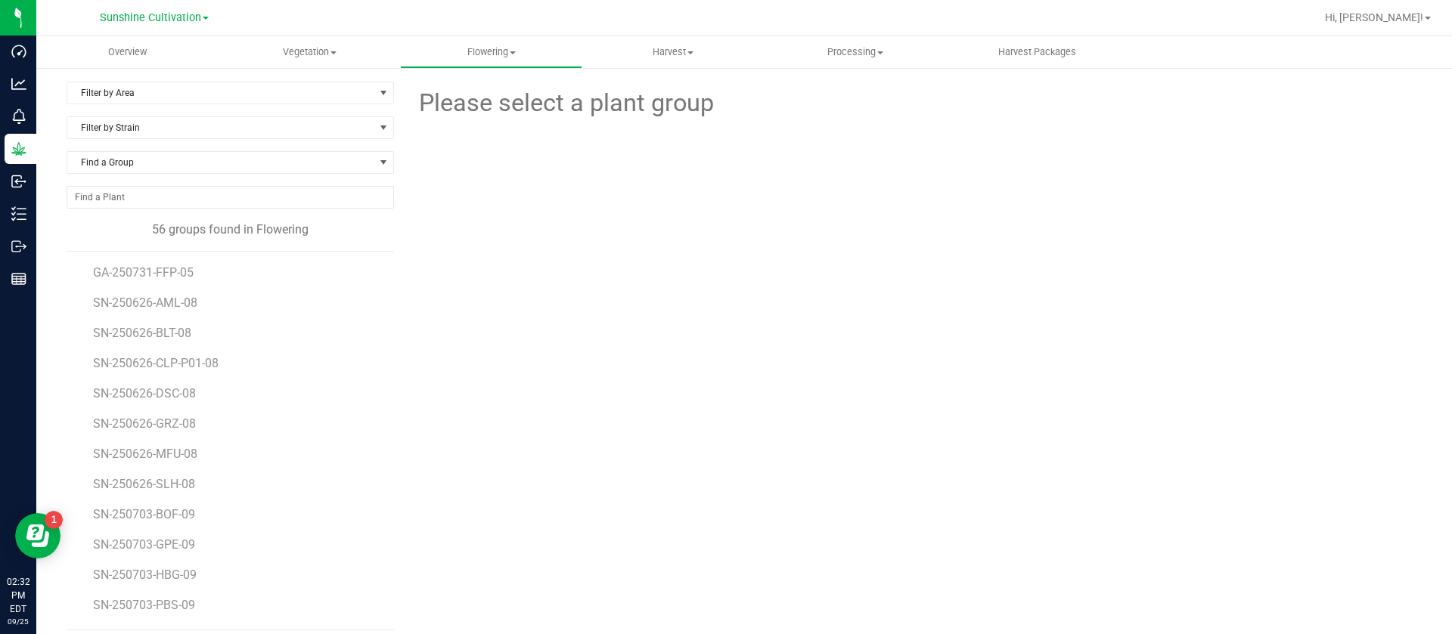
click at [860, 340] on div "Please select a plant group" at bounding box center [913, 356] width 1016 height 549
click at [790, 311] on div "Please select a plant group" at bounding box center [913, 356] width 1016 height 549
click at [766, 237] on div at bounding box center [913, 205] width 519 height 166
click at [794, 304] on div "Please select a plant group" at bounding box center [913, 356] width 1016 height 549
click at [793, 479] on div "Please select a plant group" at bounding box center [913, 356] width 1016 height 549
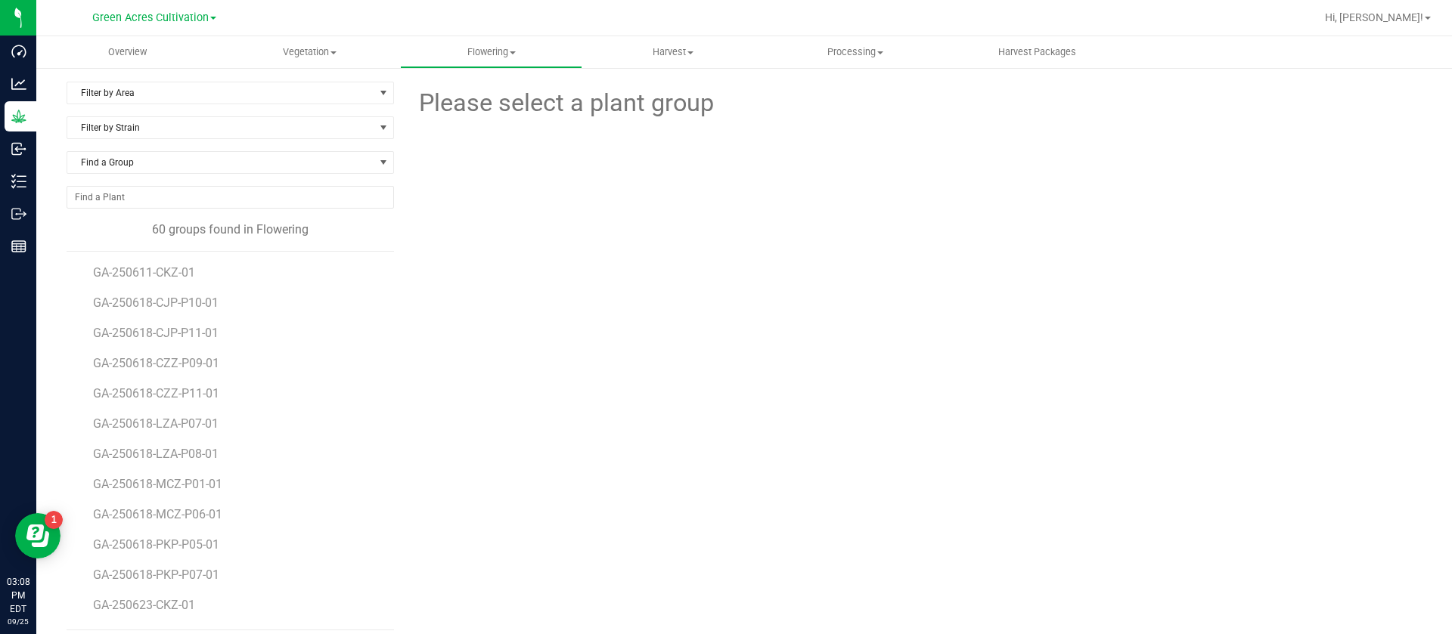
click at [735, 496] on div "Please select a plant group" at bounding box center [913, 356] width 1016 height 549
click at [642, 288] on div "Please select a plant group" at bounding box center [913, 356] width 1016 height 549
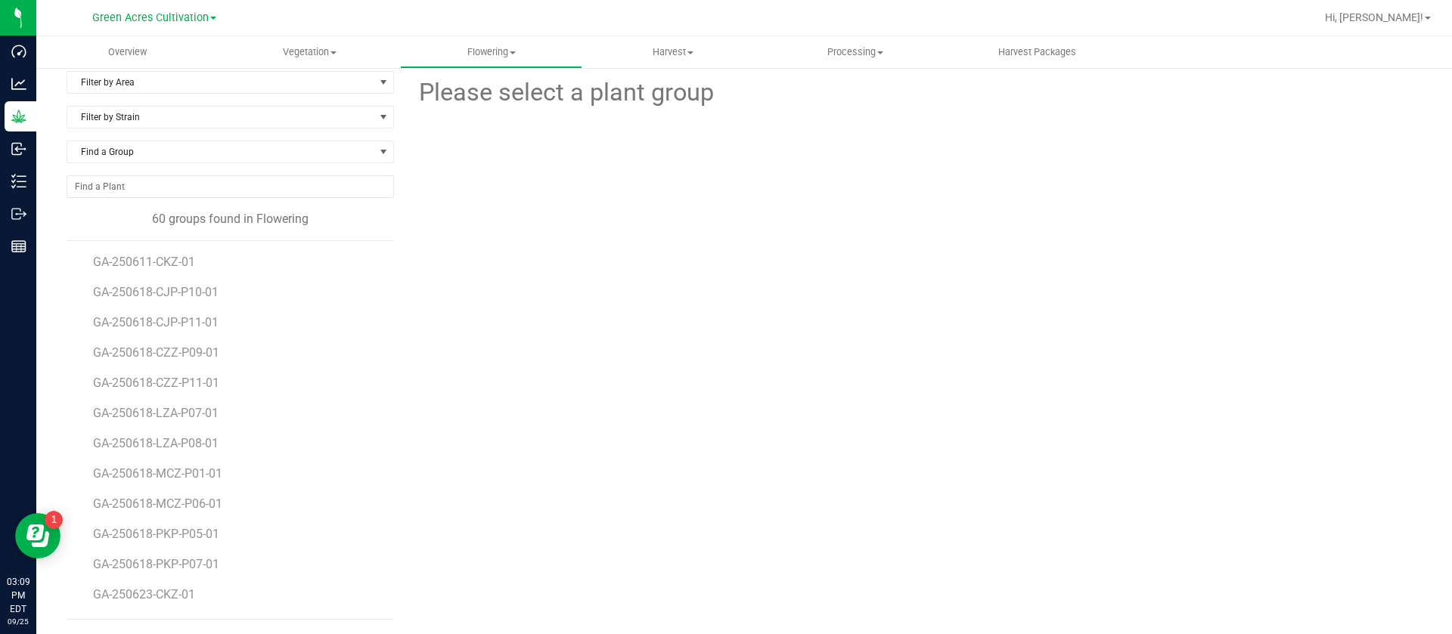
scroll to position [11, 0]
click at [186, 420] on li "GA-250618-LZA-P07-01" at bounding box center [238, 407] width 290 height 30
